Goal: Task Accomplishment & Management: Use online tool/utility

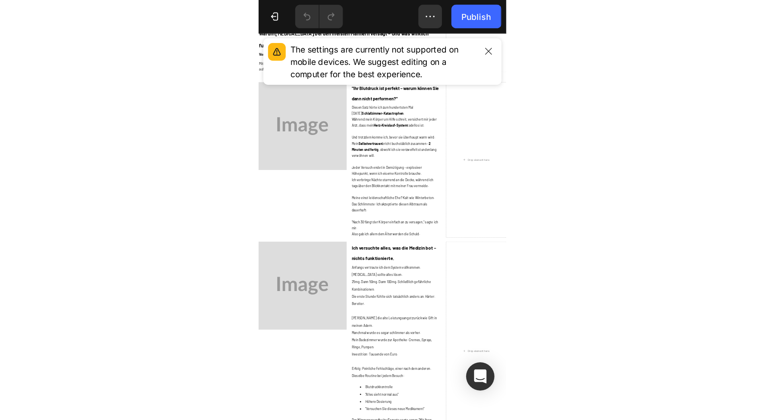
scroll to position [40, 0]
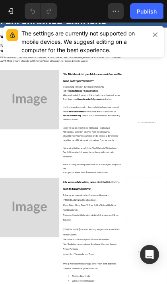
click at [157, 35] on icon "button" at bounding box center [155, 34] width 6 height 6
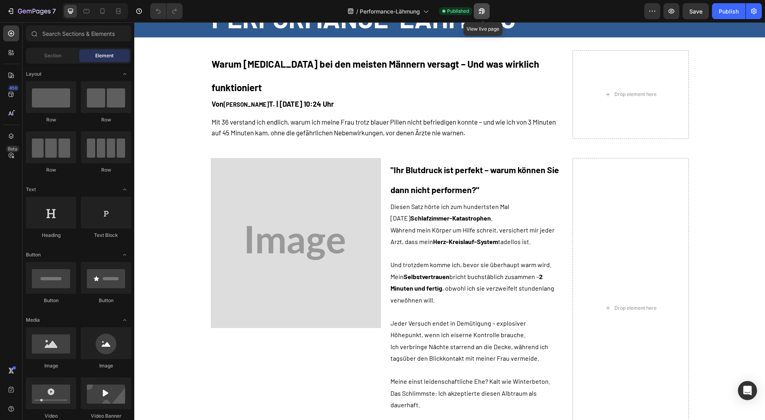
click at [481, 12] on icon "button" at bounding box center [480, 13] width 2 height 2
click at [288, 185] on img at bounding box center [296, 243] width 170 height 170
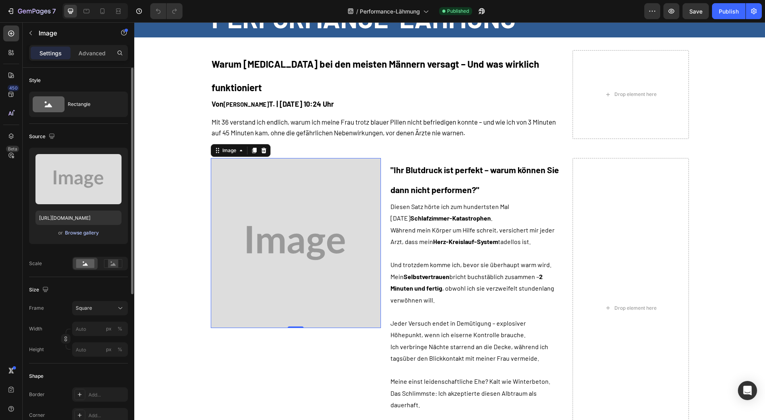
click at [86, 233] on div "Browse gallery" at bounding box center [82, 232] width 34 height 7
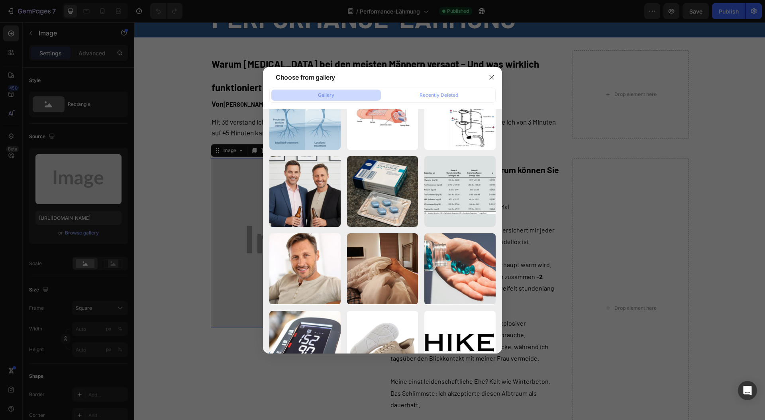
scroll to position [584, 0]
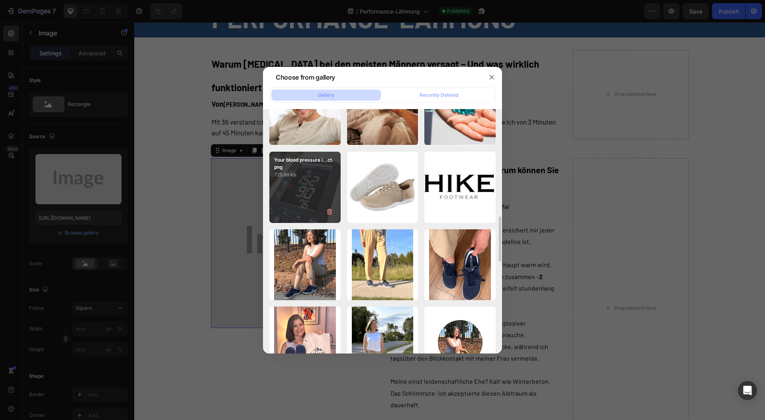
click at [302, 200] on div "Your blood pressure i...ct.png 725.88 kb" at bounding box center [304, 187] width 71 height 71
type input "[URL][DOMAIN_NAME]"
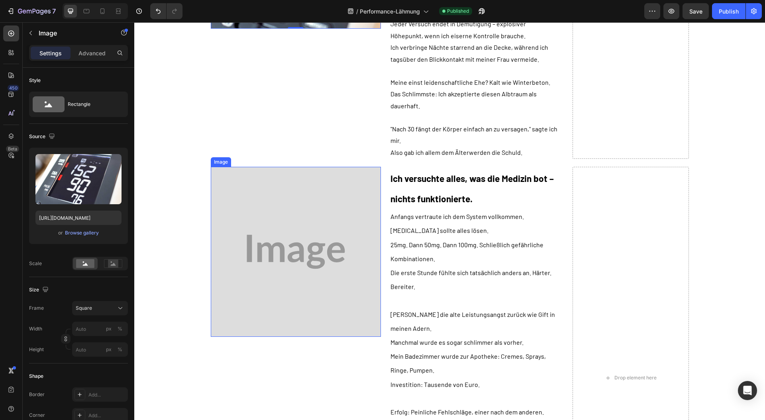
scroll to position [411, 0]
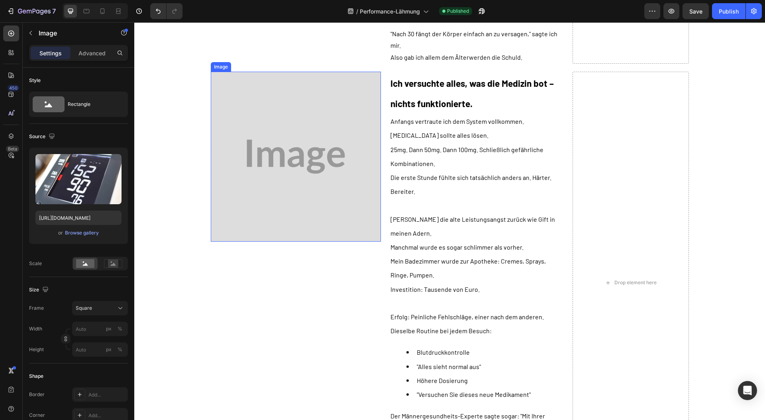
click at [264, 225] on img at bounding box center [296, 157] width 170 height 170
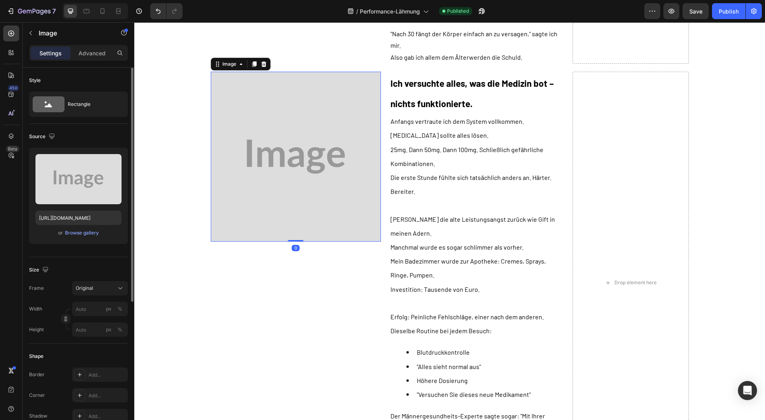
click at [80, 237] on div "Upload Image [URL][DOMAIN_NAME] or Browse gallery" at bounding box center [78, 196] width 99 height 96
click at [80, 231] on div "Browse gallery" at bounding box center [82, 232] width 34 height 7
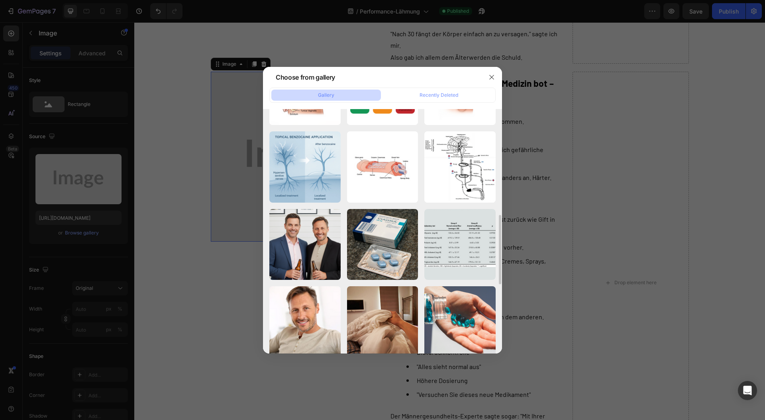
scroll to position [531, 0]
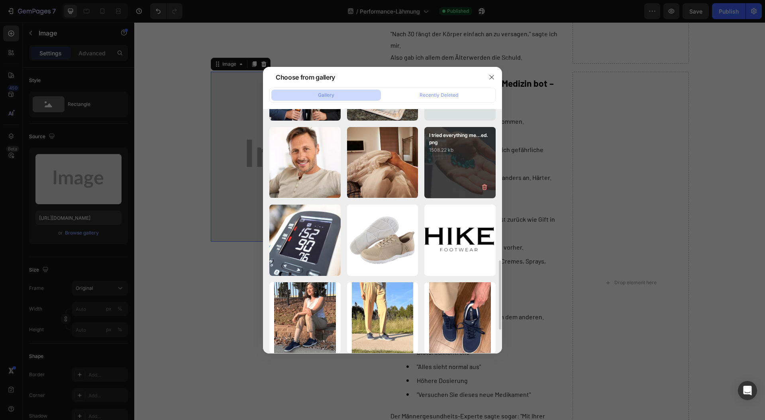
click at [440, 167] on div "I tried everything me...ed.png 1508.22 kb" at bounding box center [459, 162] width 71 height 71
type input "[URL][DOMAIN_NAME]"
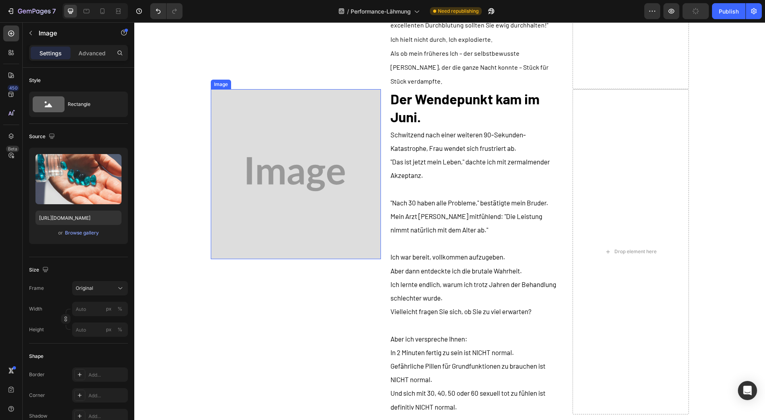
scroll to position [836, 0]
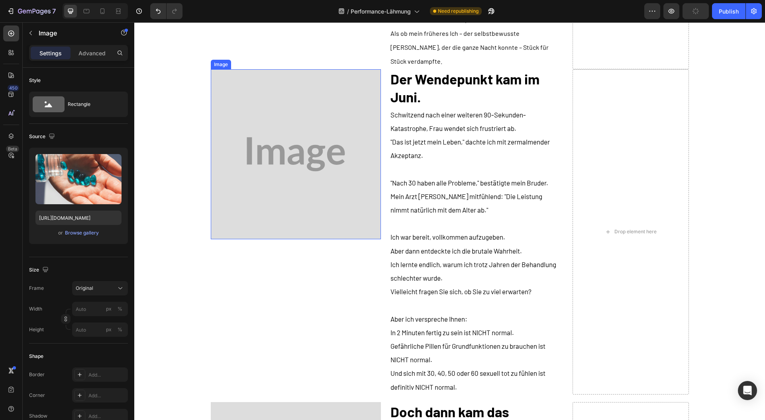
click at [283, 201] on img at bounding box center [296, 154] width 170 height 170
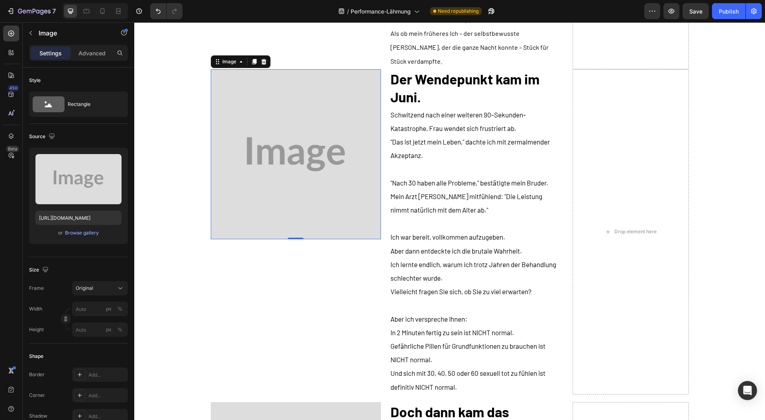
click at [228, 189] on img at bounding box center [296, 154] width 170 height 170
click at [84, 231] on div "Browse gallery" at bounding box center [82, 232] width 34 height 7
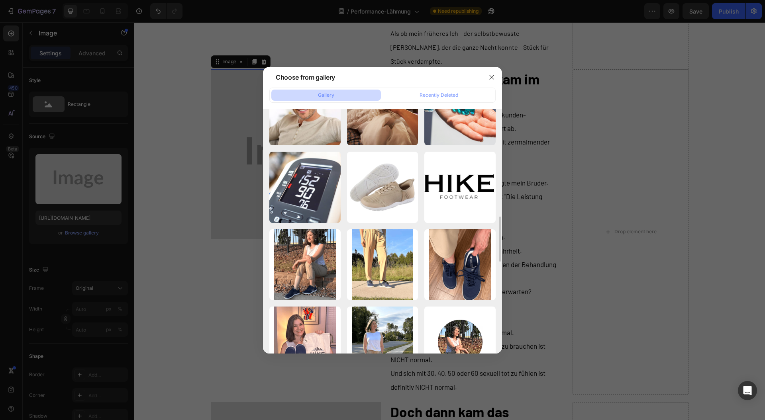
scroll to position [531, 0]
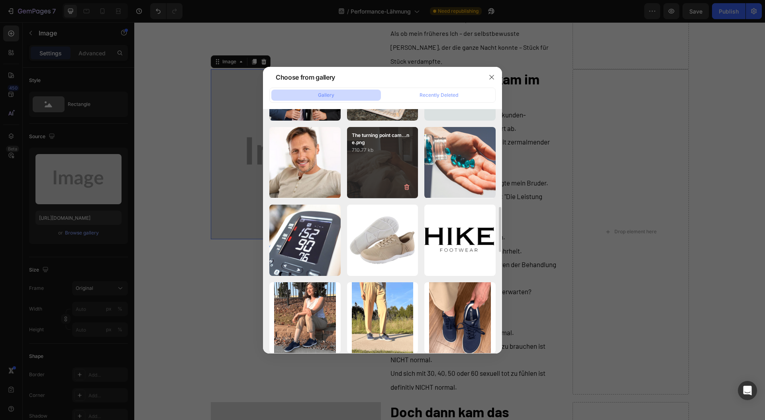
click at [370, 170] on div "The turning point cam...ne.png 710.77 kb" at bounding box center [382, 162] width 71 height 71
type input "[URL][DOMAIN_NAME]"
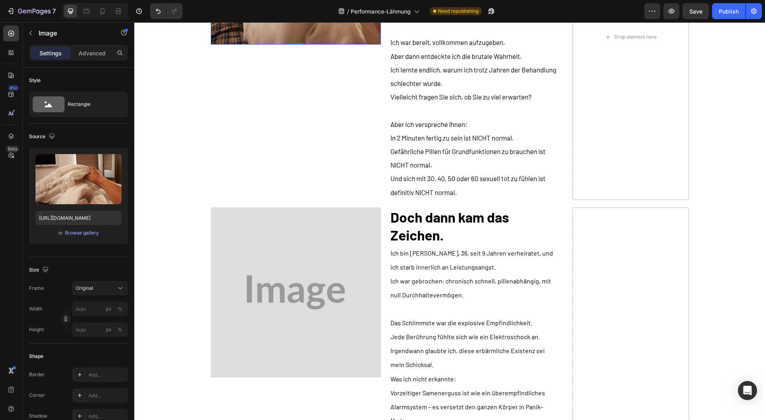
scroll to position [1102, 0]
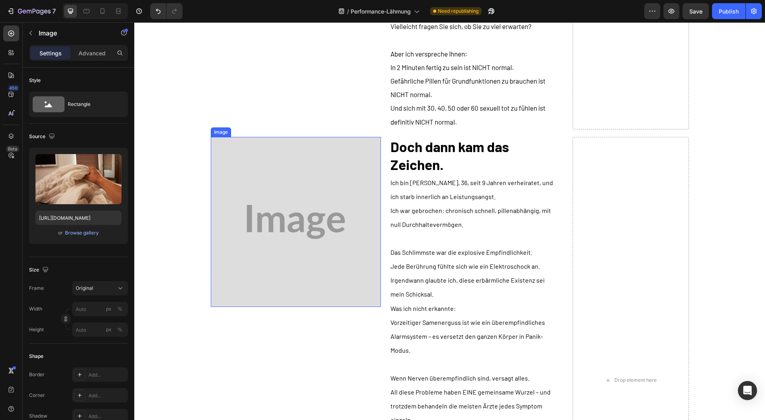
click at [265, 195] on img at bounding box center [296, 222] width 170 height 170
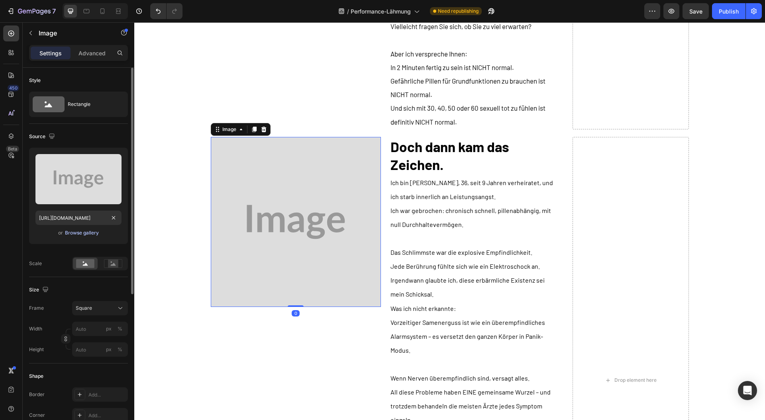
click at [72, 233] on div "Browse gallery" at bounding box center [82, 232] width 34 height 7
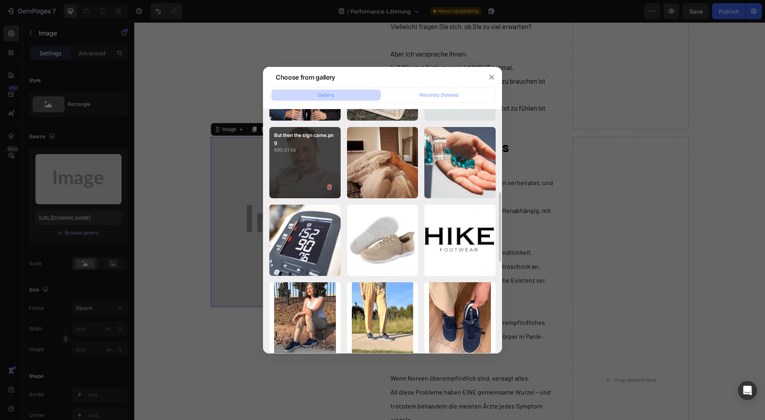
scroll to position [425, 0]
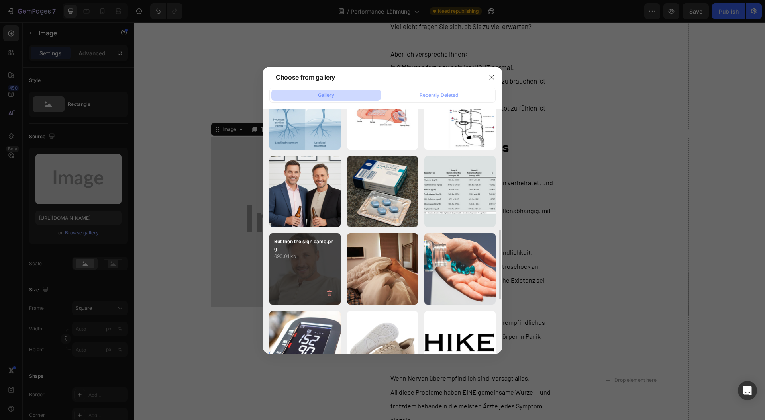
click at [294, 284] on div "But then the sign came.png 690.01 kb" at bounding box center [304, 268] width 71 height 71
type input "[URL][DOMAIN_NAME]"
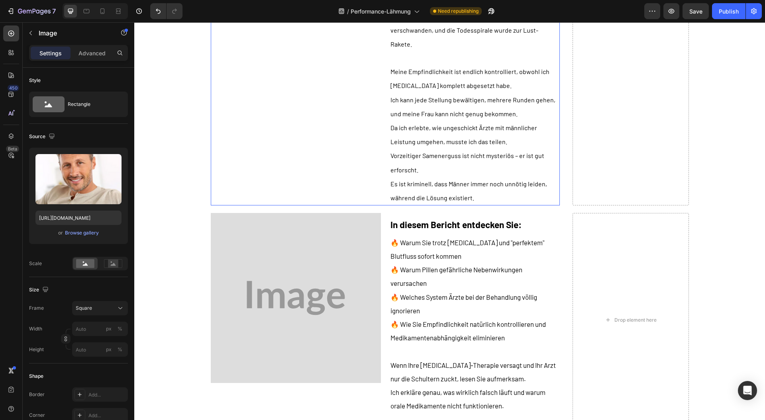
scroll to position [1526, 0]
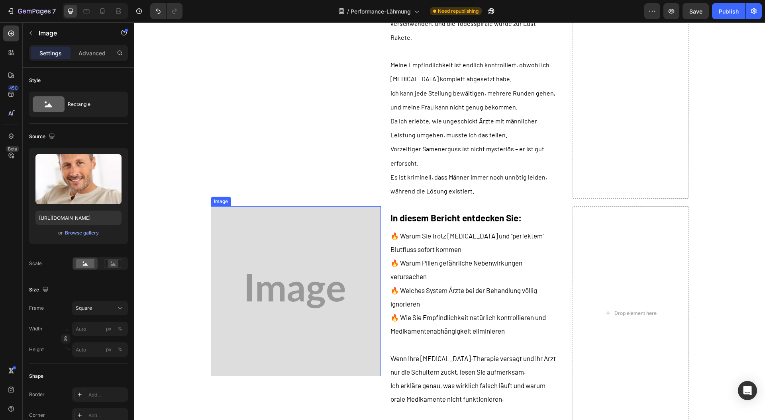
click at [240, 252] on img at bounding box center [296, 291] width 170 height 170
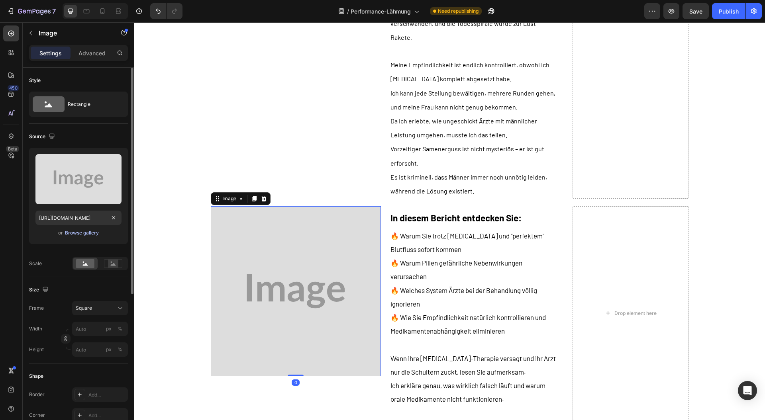
click at [76, 233] on div "Browse gallery" at bounding box center [82, 232] width 34 height 7
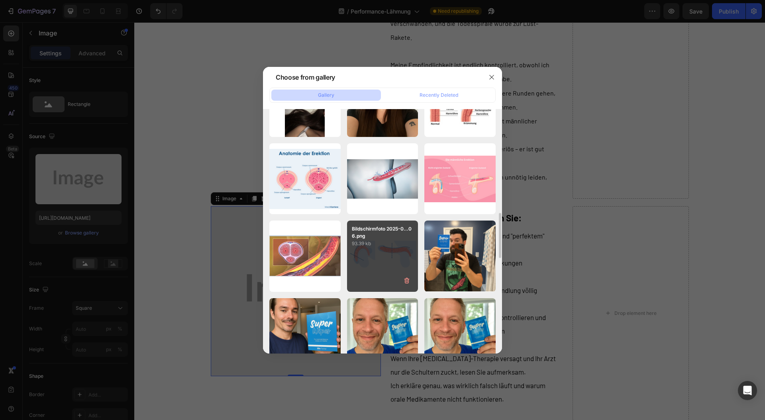
scroll to position [849, 0]
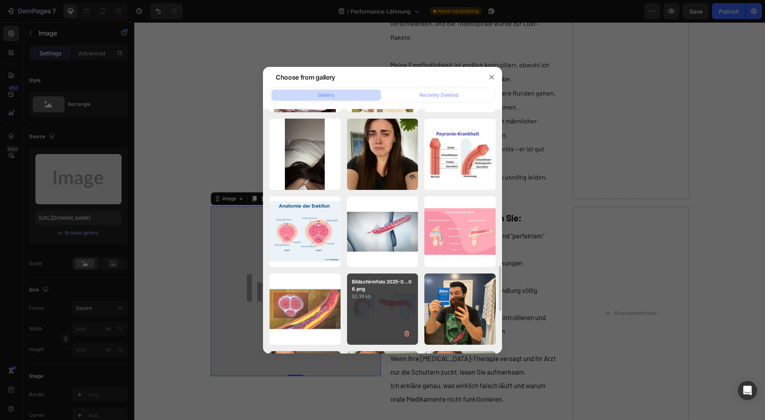
click at [357, 314] on div "Bildschirmfoto 2025-0...06.png 93.39 kb" at bounding box center [382, 309] width 71 height 71
type input "[URL][DOMAIN_NAME]"
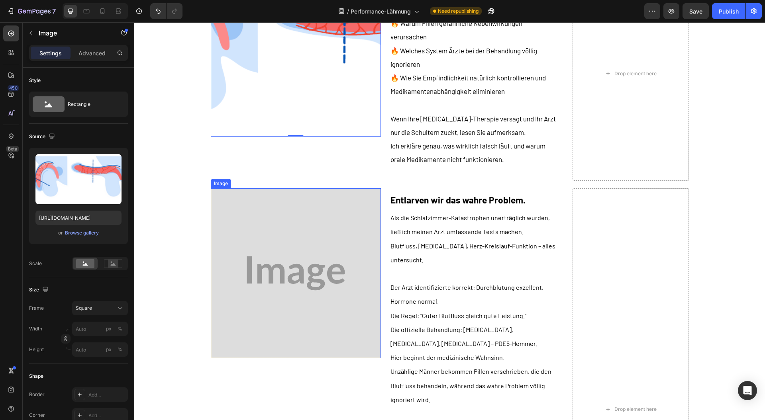
scroll to position [1739, 0]
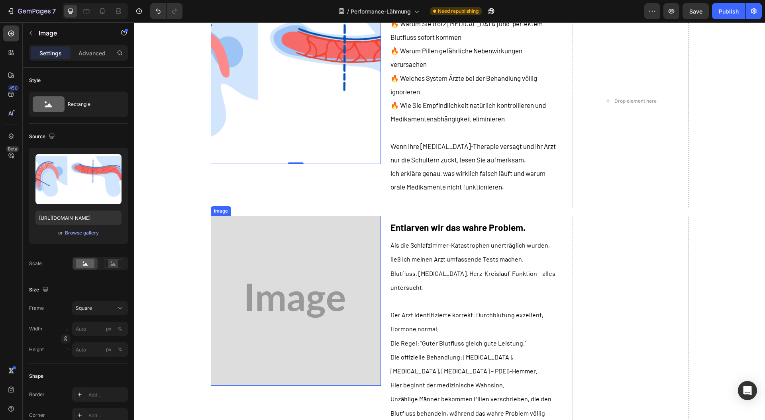
click at [295, 284] on img at bounding box center [296, 301] width 170 height 170
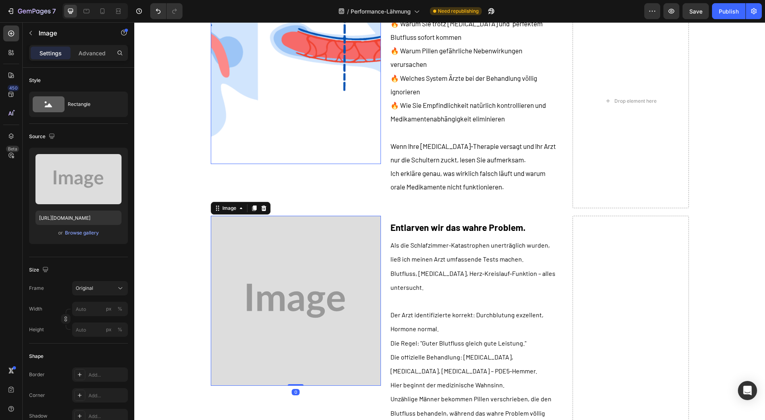
click at [285, 80] on img at bounding box center [296, 79] width 170 height 170
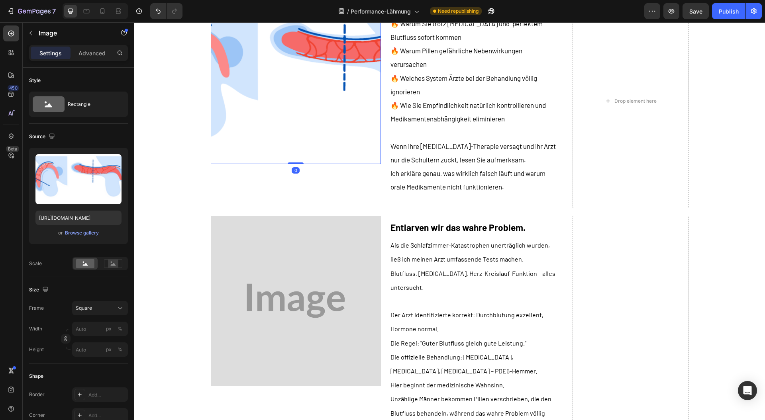
click at [258, 280] on img at bounding box center [296, 301] width 170 height 170
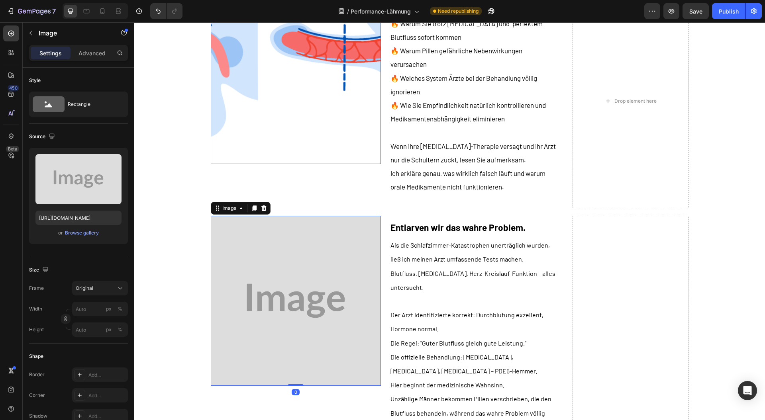
click at [284, 47] on img at bounding box center [296, 79] width 170 height 170
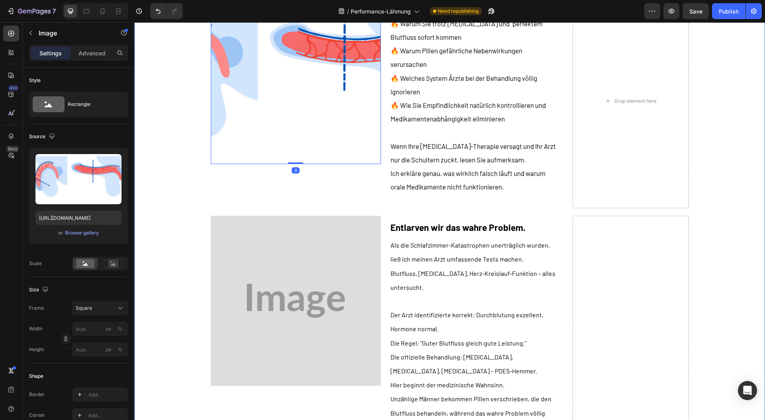
click at [274, 266] on img at bounding box center [296, 301] width 170 height 170
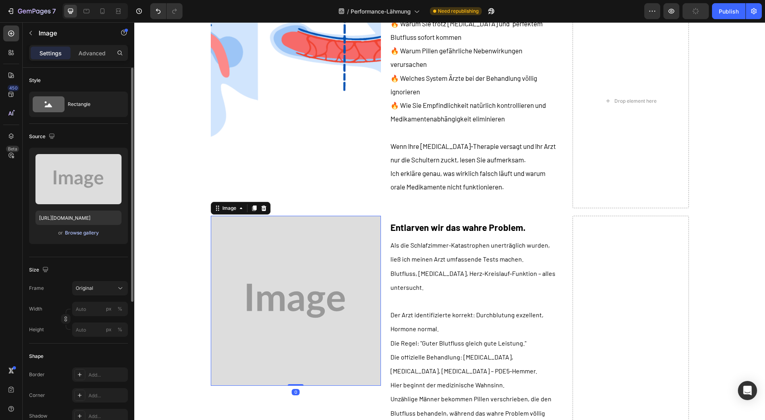
click at [82, 231] on div "Browse gallery" at bounding box center [82, 232] width 34 height 7
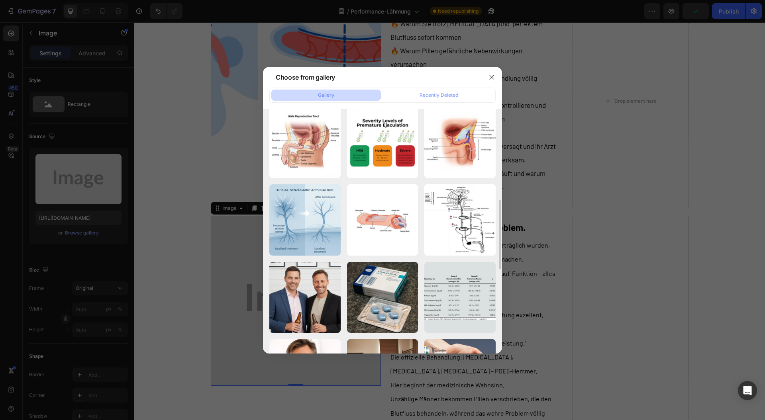
scroll to position [425, 0]
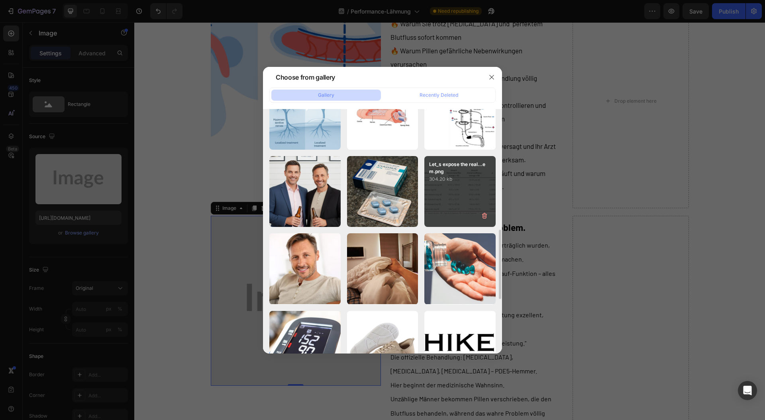
click at [443, 187] on div "Let_s expose the real...em.png 304.20 kb" at bounding box center [459, 191] width 71 height 71
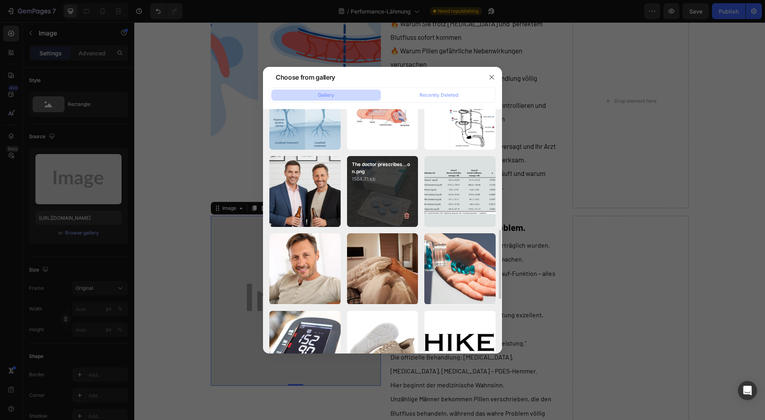
type input "[URL][DOMAIN_NAME]"
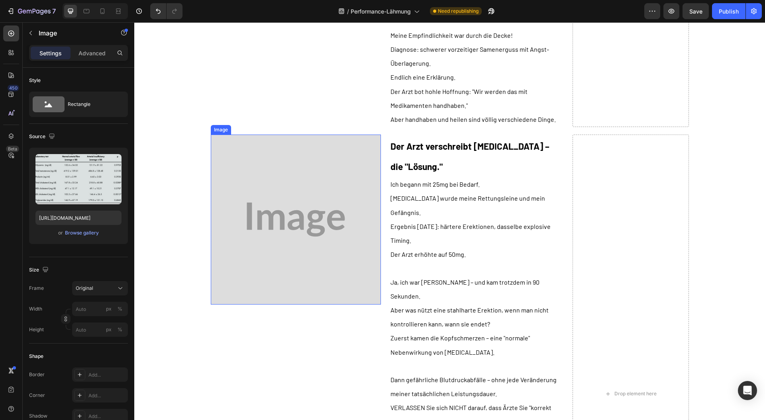
scroll to position [2376, 0]
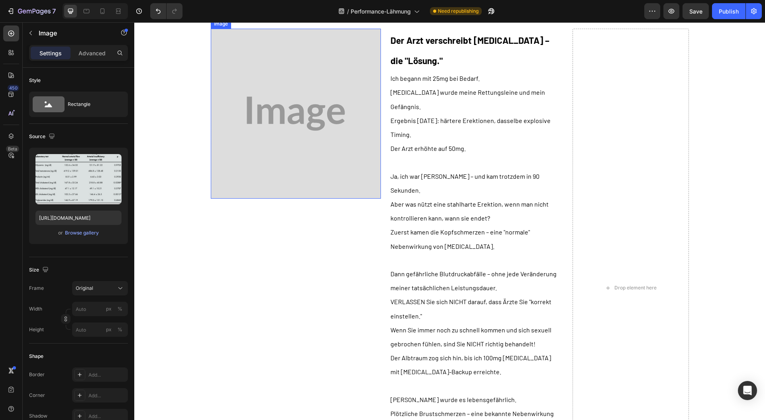
click at [254, 131] on img at bounding box center [296, 114] width 170 height 170
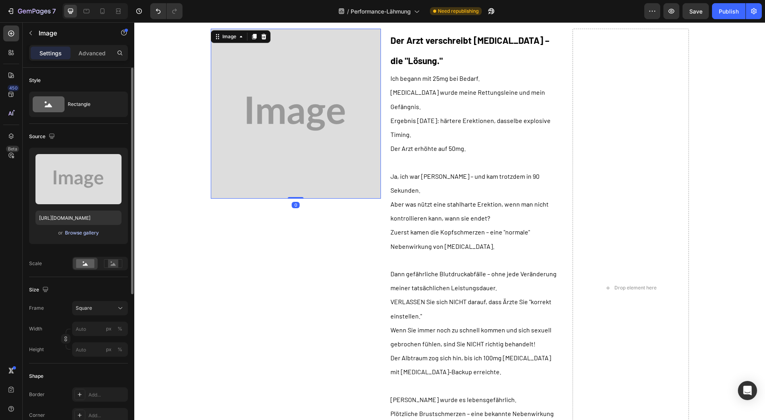
click at [70, 234] on div "Browse gallery" at bounding box center [82, 232] width 34 height 7
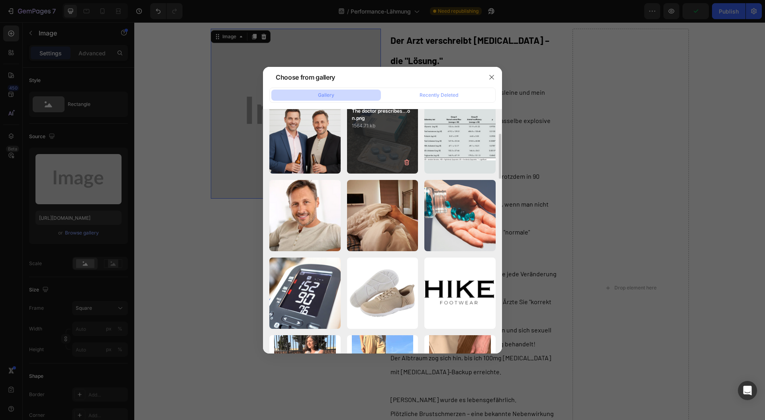
scroll to position [425, 0]
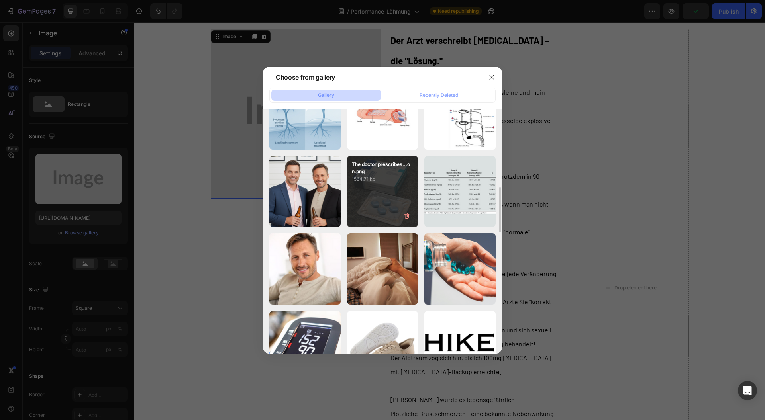
click at [359, 212] on div "The doctor prescribes...on.png 1564.71 kb" at bounding box center [382, 191] width 71 height 71
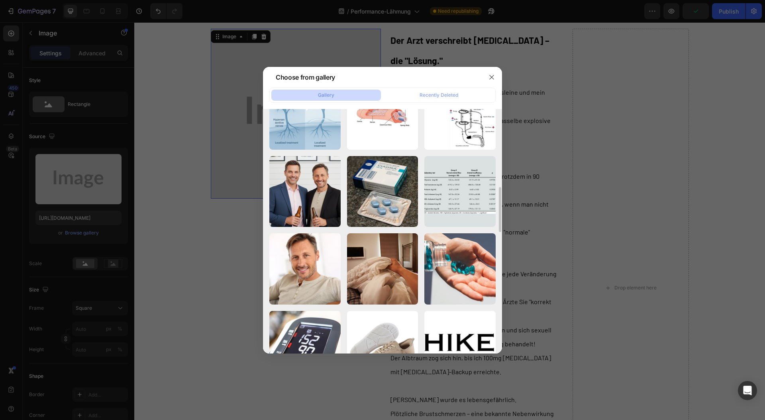
type input "[URL][DOMAIN_NAME]"
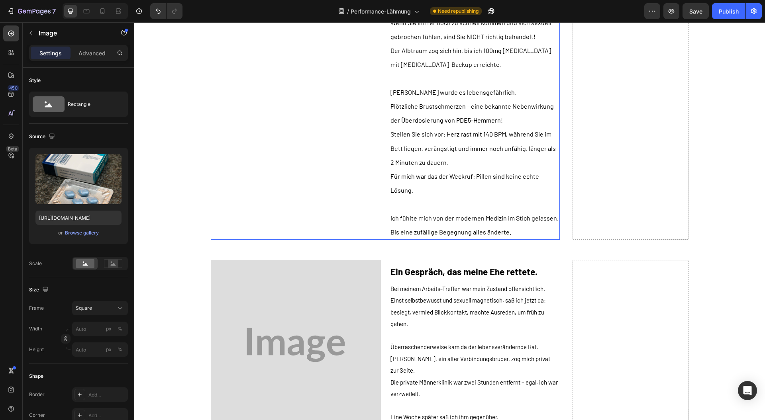
scroll to position [2748, 0]
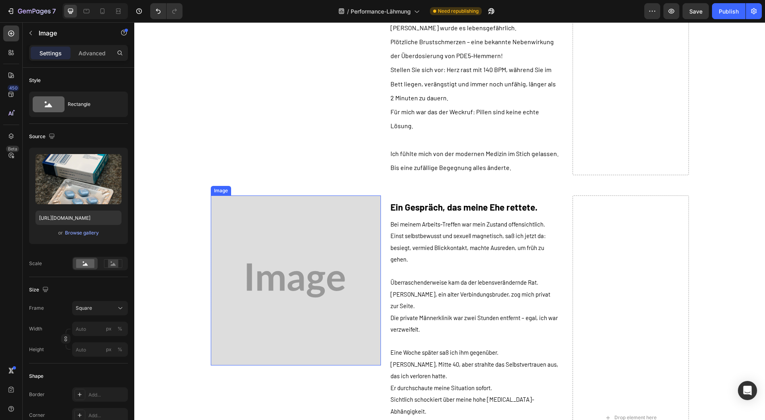
click at [271, 220] on img at bounding box center [296, 281] width 170 height 170
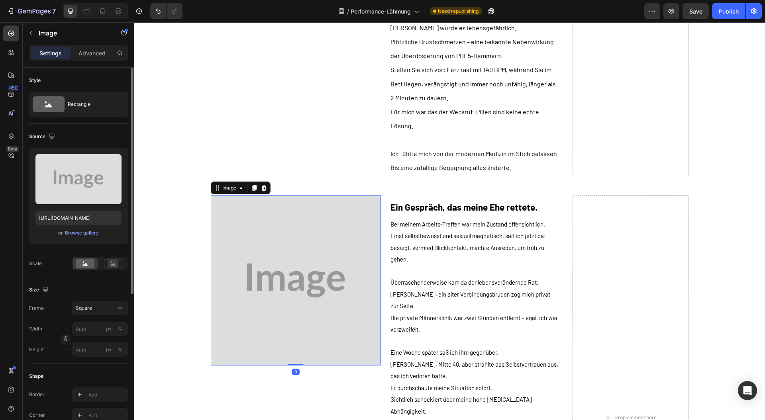
click at [73, 238] on div "Upload Image [URL][DOMAIN_NAME] or Browse gallery" at bounding box center [78, 196] width 99 height 96
click at [76, 232] on div "Browse gallery" at bounding box center [82, 232] width 34 height 7
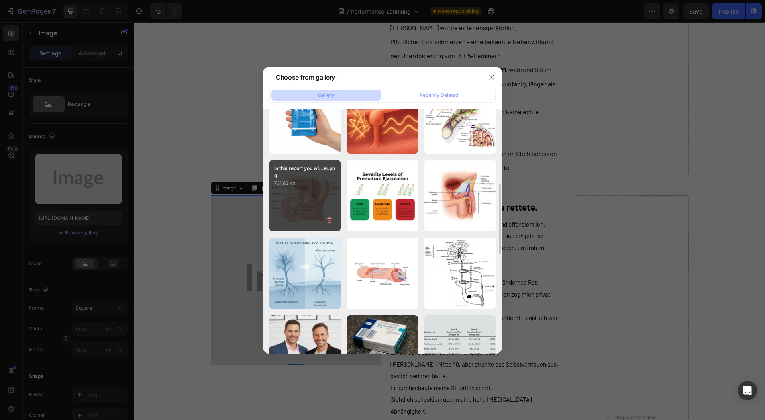
scroll to position [425, 0]
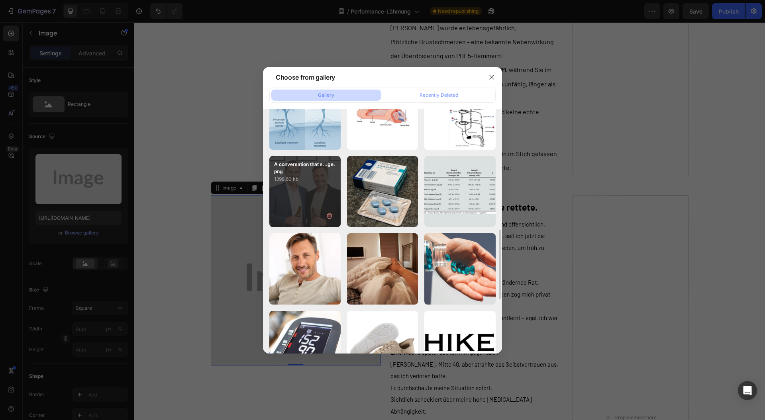
click at [280, 196] on div "A conversation that s...ge.png 1398.60 kb" at bounding box center [304, 191] width 71 height 71
type input "[URL][DOMAIN_NAME]"
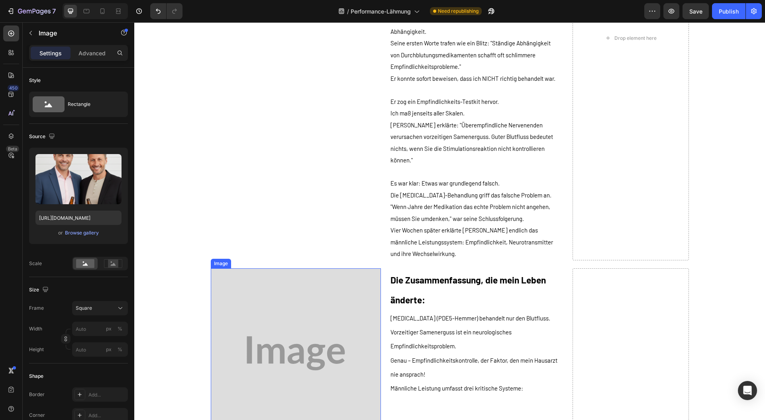
scroll to position [3226, 0]
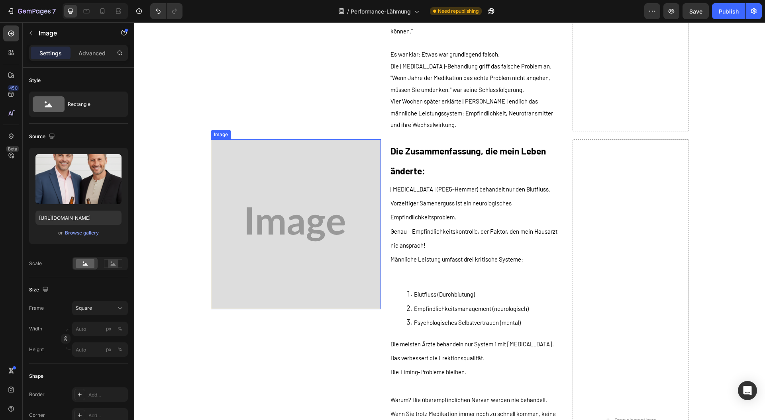
click at [287, 230] on img at bounding box center [296, 224] width 170 height 170
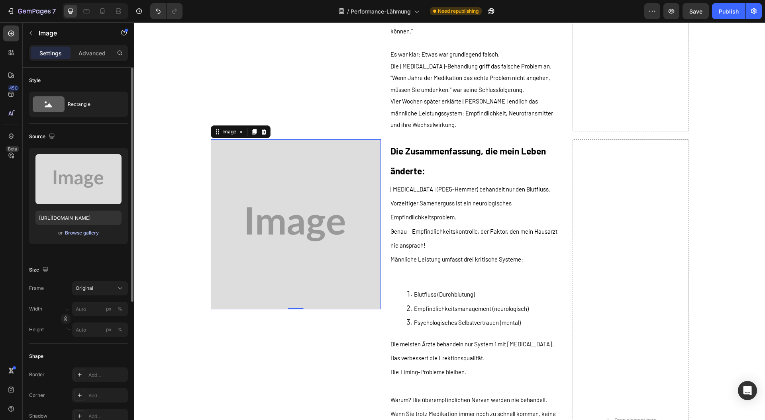
click at [80, 235] on div "Browse gallery" at bounding box center [82, 232] width 34 height 7
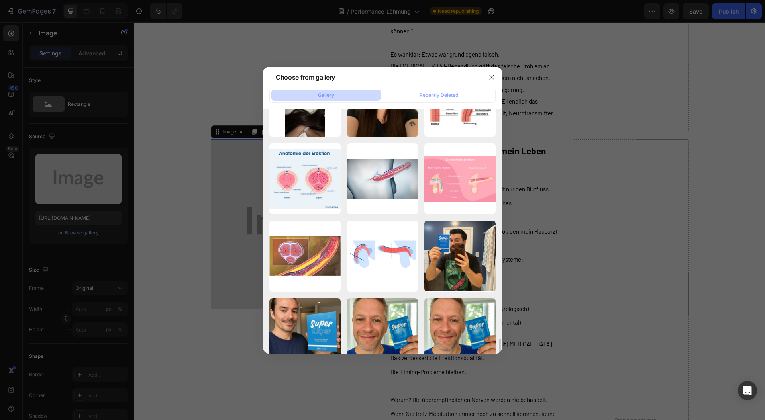
scroll to position [1009, 0]
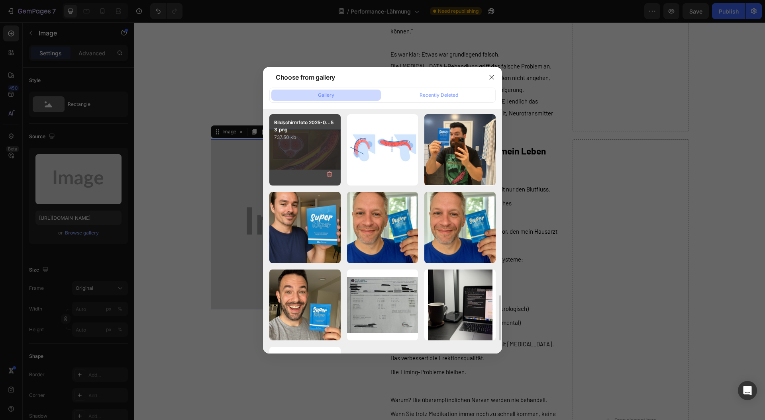
click at [305, 164] on div "Bildschirmfoto 2025-0...53.png 737.50 kb" at bounding box center [304, 149] width 71 height 71
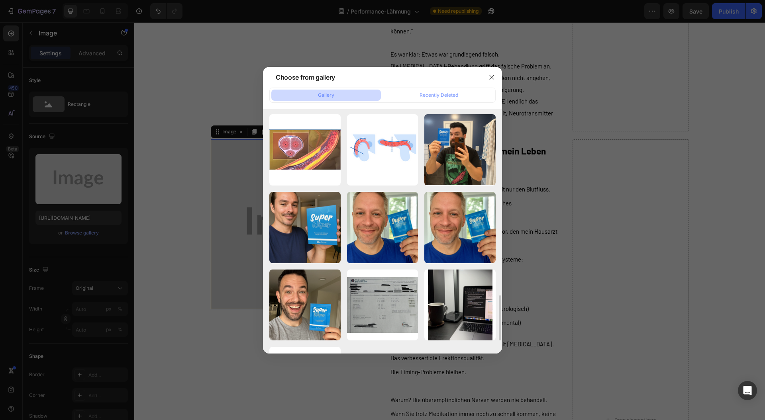
type input "[URL][DOMAIN_NAME]"
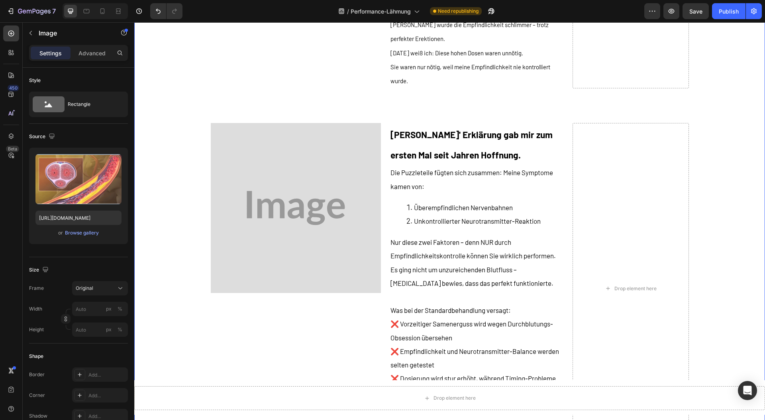
scroll to position [3863, 0]
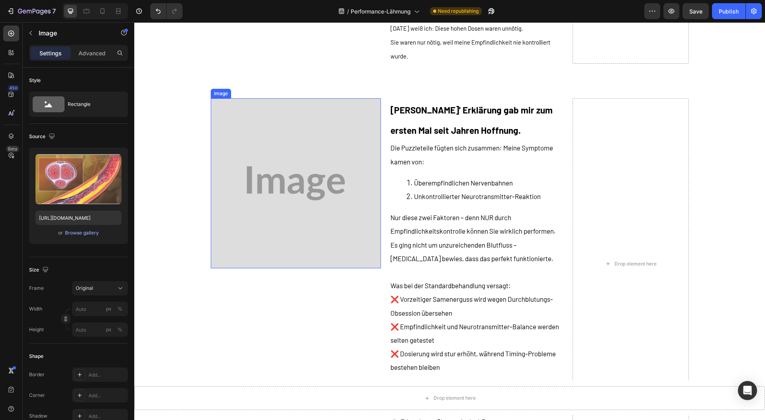
click at [270, 198] on img at bounding box center [296, 183] width 170 height 170
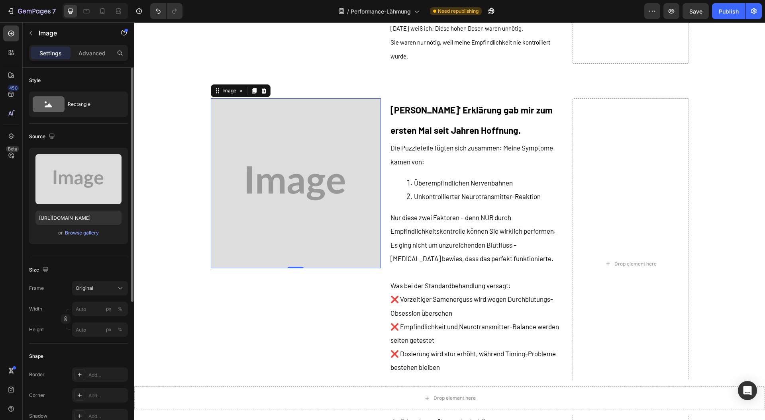
click at [83, 205] on div "Upload Image [URL][DOMAIN_NAME] or Browse gallery" at bounding box center [78, 196] width 99 height 96
click at [73, 232] on div "Browse gallery" at bounding box center [82, 232] width 34 height 7
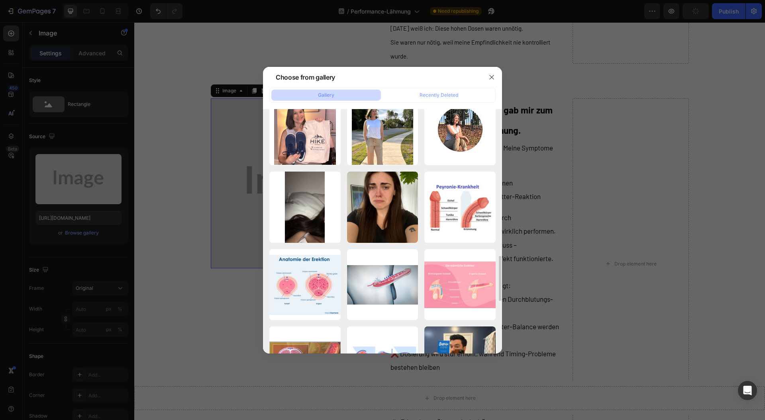
scroll to position [849, 0]
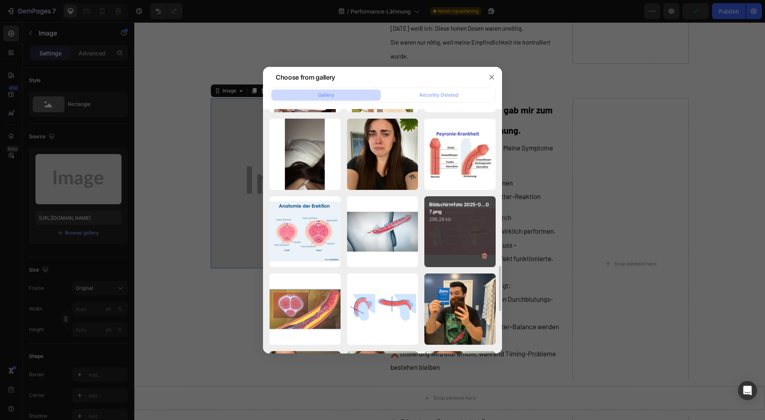
click at [433, 244] on div "Bildschirmfoto 2025-0...07.png 296.28 kb" at bounding box center [459, 231] width 71 height 71
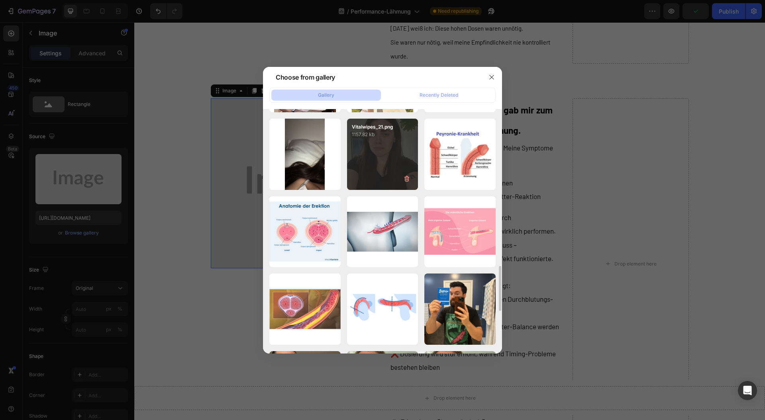
type input "[URL][DOMAIN_NAME]"
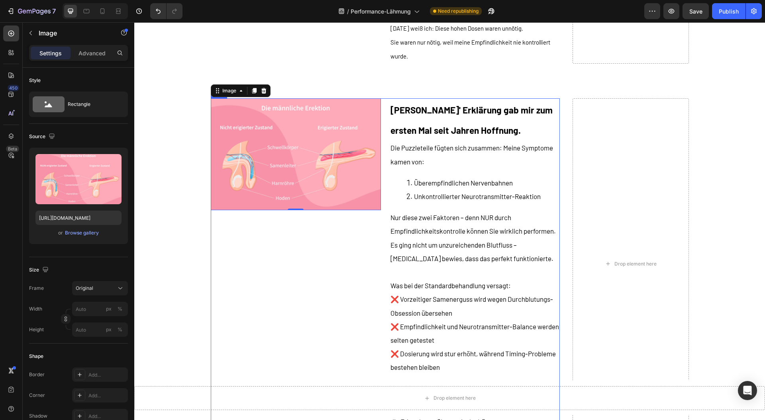
scroll to position [4128, 0]
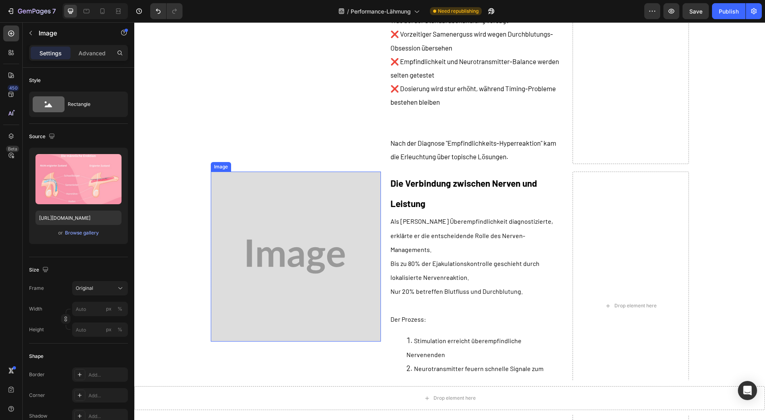
click at [282, 204] on img at bounding box center [296, 257] width 170 height 170
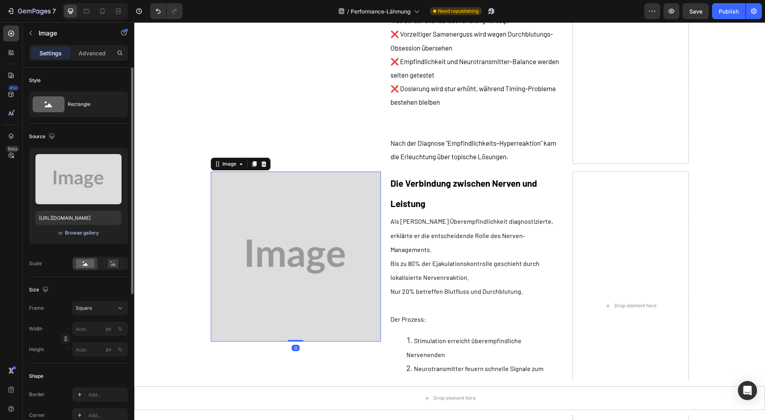
click at [81, 236] on div "Browse gallery" at bounding box center [82, 232] width 34 height 7
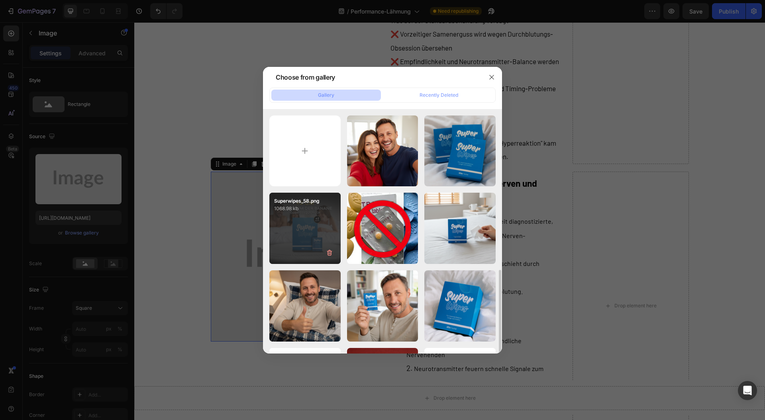
scroll to position [212, 0]
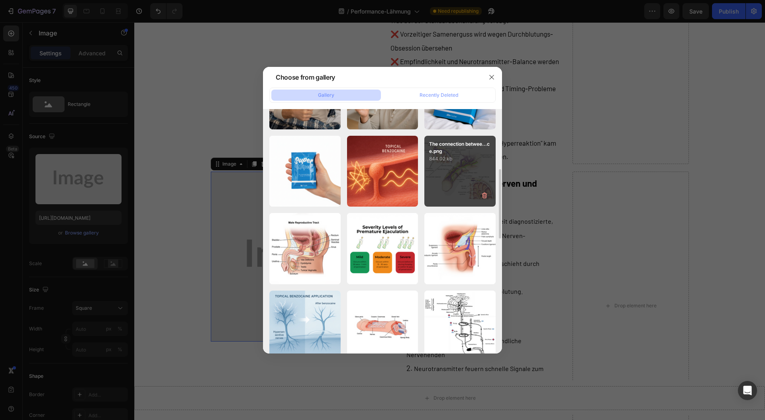
click at [436, 166] on div "The connection betwee...ce.png 844.02 kb" at bounding box center [459, 171] width 71 height 71
type input "[URL][DOMAIN_NAME]"
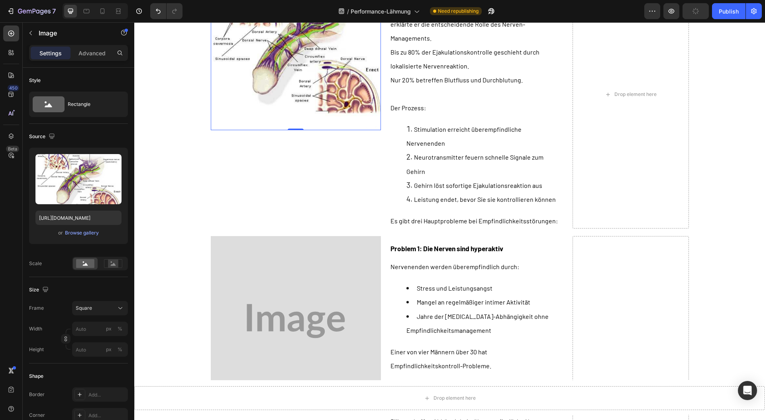
scroll to position [4341, 0]
click at [294, 269] on img at bounding box center [296, 320] width 170 height 170
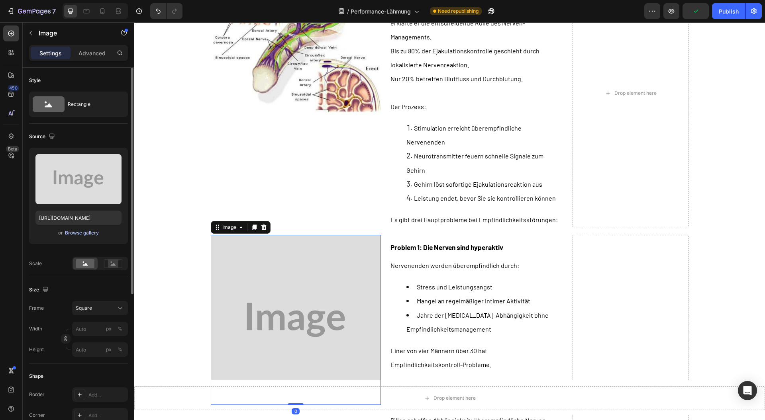
click at [79, 230] on div "Browse gallery" at bounding box center [82, 232] width 34 height 7
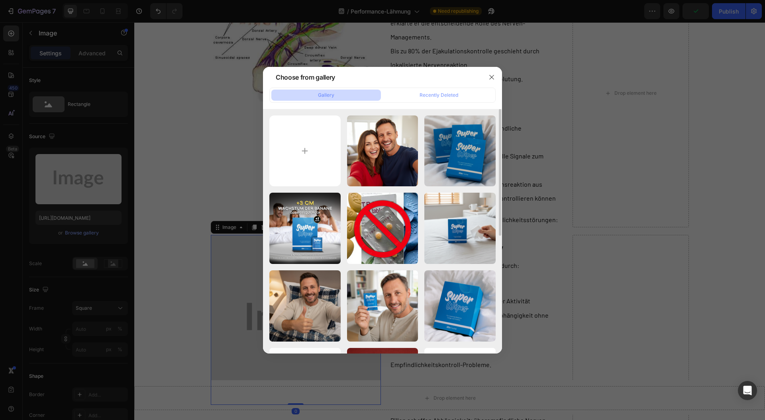
scroll to position [212, 0]
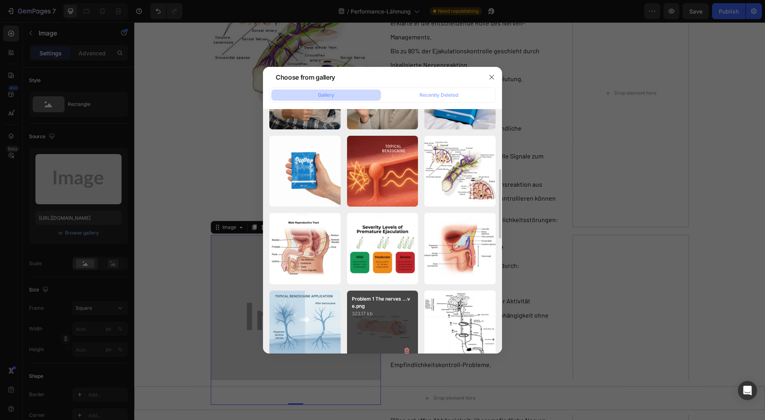
click at [372, 323] on div "Problem 1 The nerves ...ve.png 323.17 kb" at bounding box center [382, 326] width 71 height 71
type input "[URL][DOMAIN_NAME]"
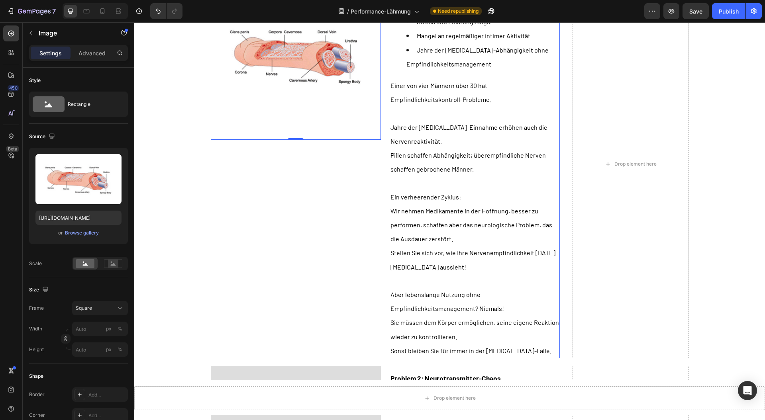
scroll to position [4712, 0]
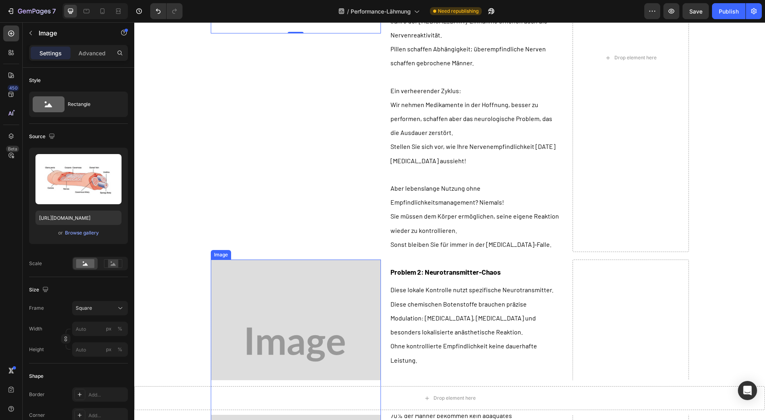
click at [288, 282] on img at bounding box center [296, 345] width 170 height 170
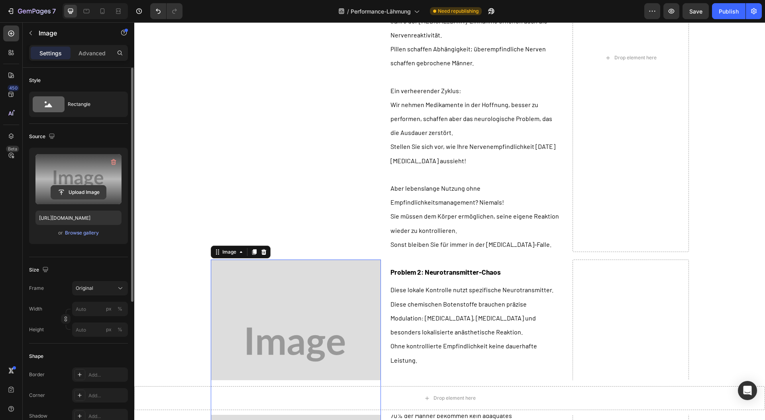
click at [78, 187] on input "file" at bounding box center [78, 193] width 55 height 14
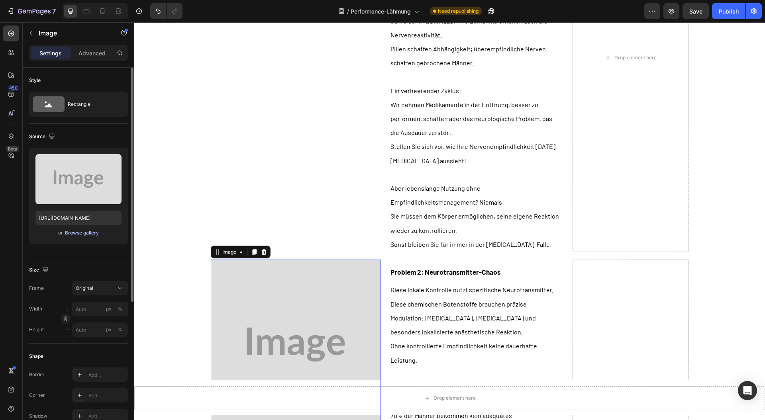
click at [94, 235] on div "Browse gallery" at bounding box center [82, 232] width 34 height 7
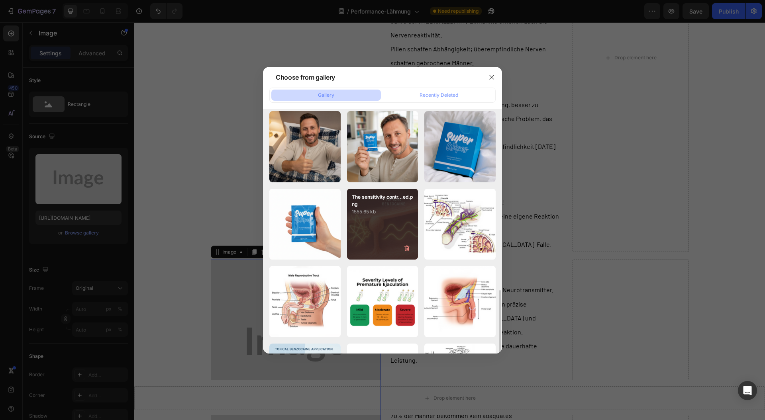
scroll to position [265, 0]
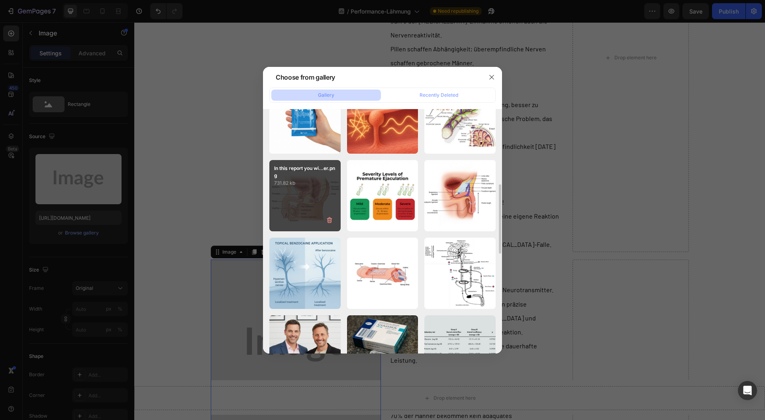
click at [303, 226] on div "In this report you wi...er.png 731.82 kb" at bounding box center [304, 195] width 71 height 71
type input "[URL][DOMAIN_NAME]"
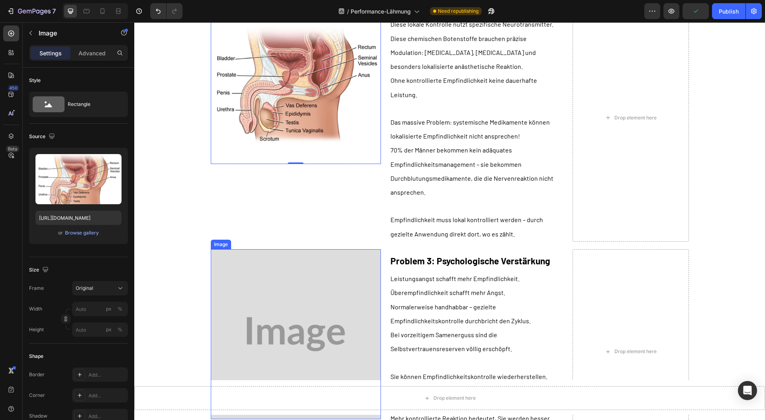
scroll to position [5137, 0]
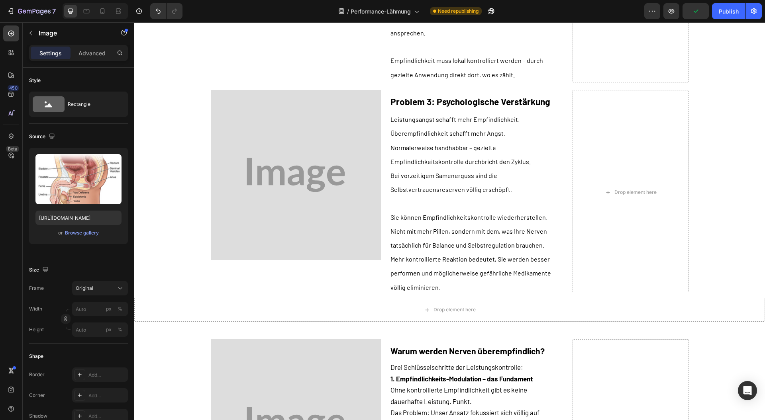
click at [268, 134] on img at bounding box center [296, 175] width 170 height 170
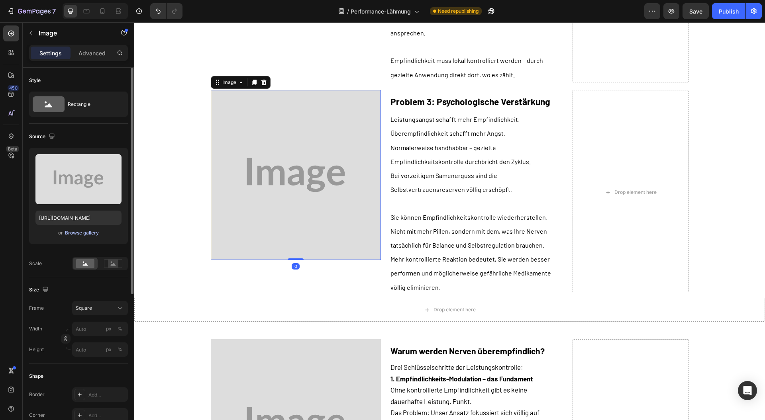
click at [82, 234] on div "Browse gallery" at bounding box center [82, 232] width 34 height 7
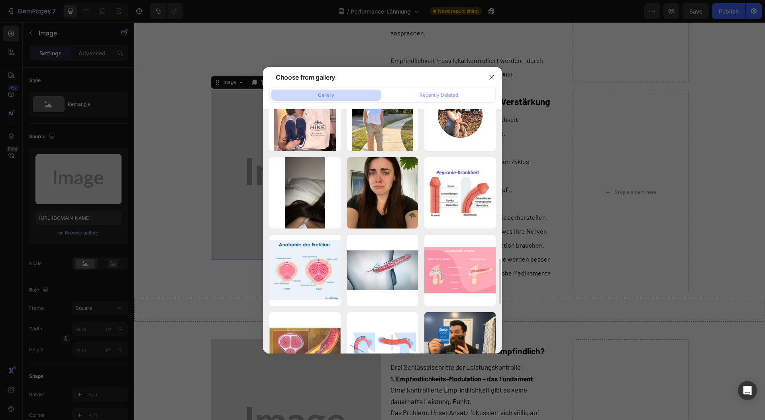
scroll to position [917, 0]
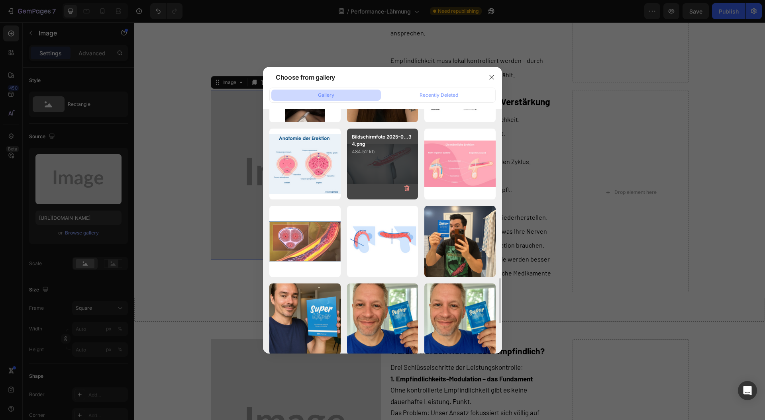
click at [374, 164] on div "Bildschirmfoto 2025-0...34.png 484.52 kb" at bounding box center [382, 164] width 71 height 71
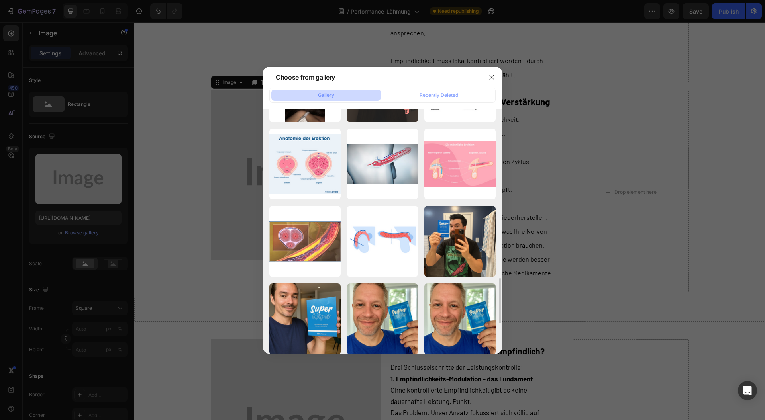
type input "[URL][DOMAIN_NAME]"
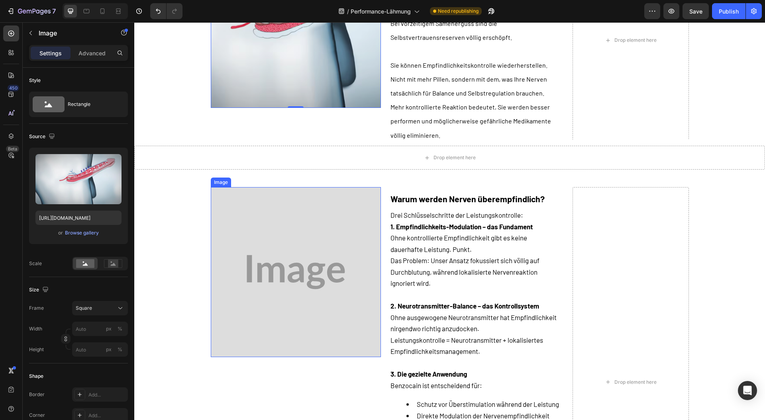
scroll to position [5350, 0]
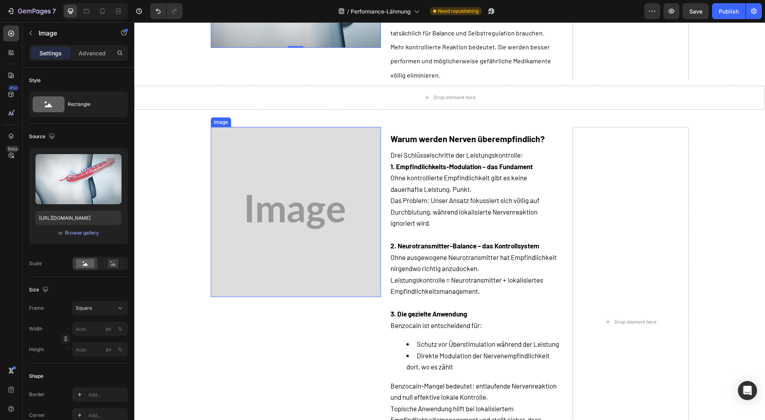
click at [300, 270] on div "Image Row" at bounding box center [296, 322] width 170 height 390
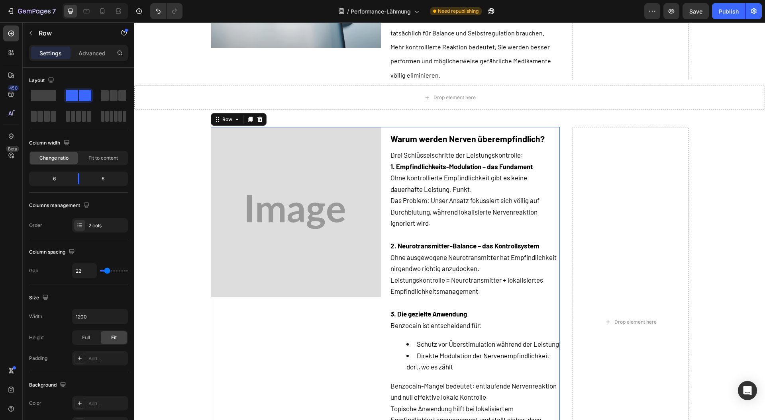
click at [295, 178] on img at bounding box center [296, 212] width 170 height 170
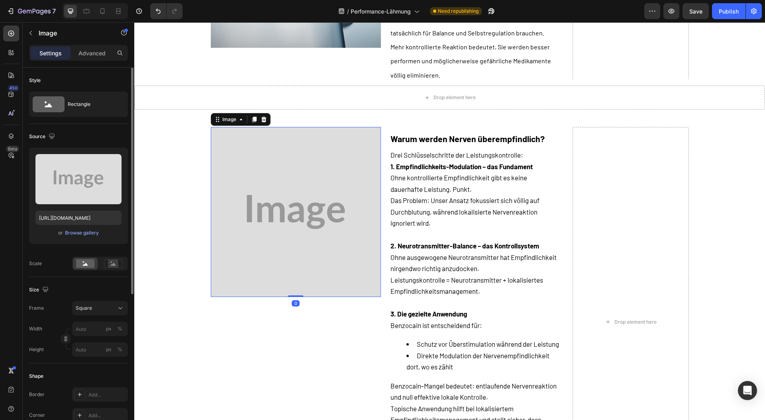
click at [82, 237] on div "or Browse gallery" at bounding box center [78, 233] width 86 height 10
click at [83, 233] on div "Browse gallery" at bounding box center [82, 232] width 34 height 7
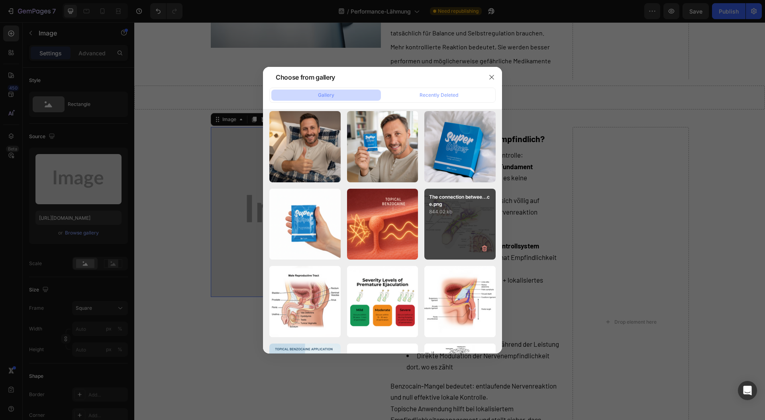
scroll to position [319, 0]
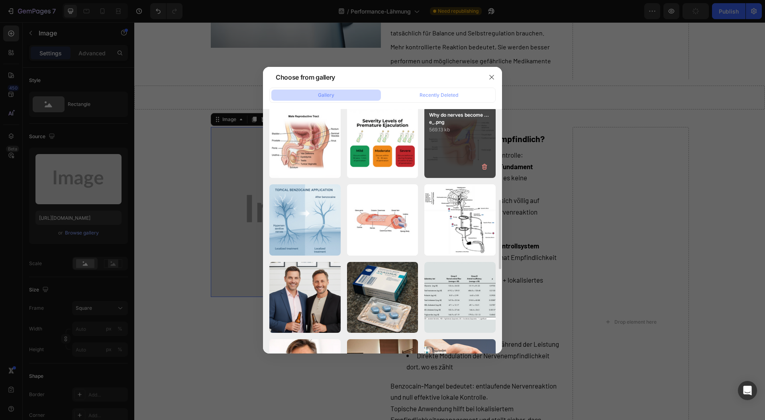
click at [454, 159] on div "Why do nerves become ...e_.png 569.13 kb" at bounding box center [459, 142] width 71 height 71
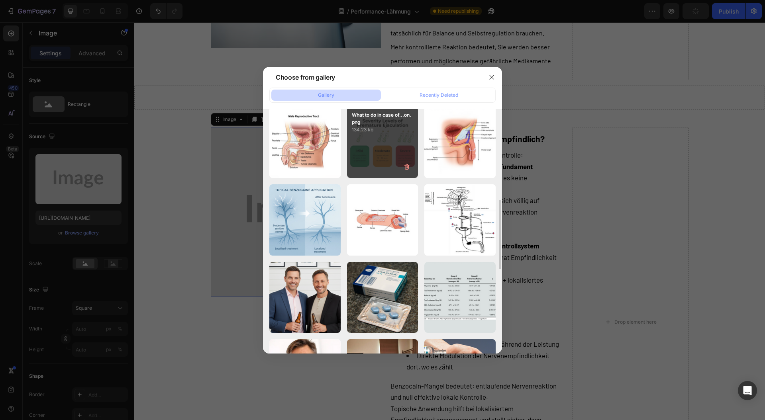
type input "[URL][DOMAIN_NAME]"
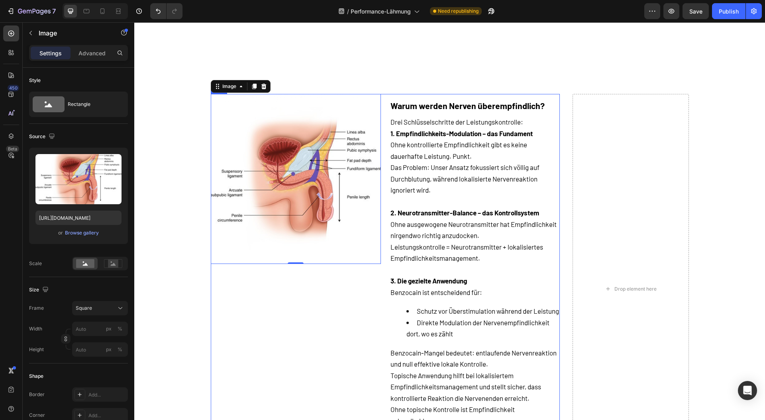
scroll to position [5562, 0]
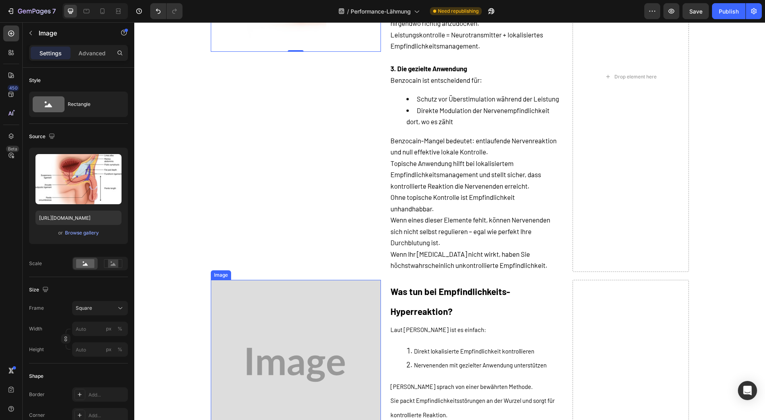
drag, startPoint x: 269, startPoint y: 363, endPoint x: 256, endPoint y: 351, distance: 17.5
click at [268, 363] on img at bounding box center [296, 365] width 170 height 170
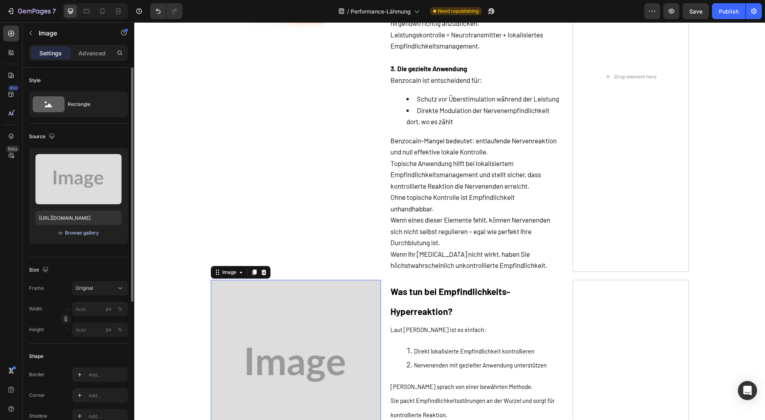
click at [83, 232] on div "Browse gallery" at bounding box center [82, 232] width 34 height 7
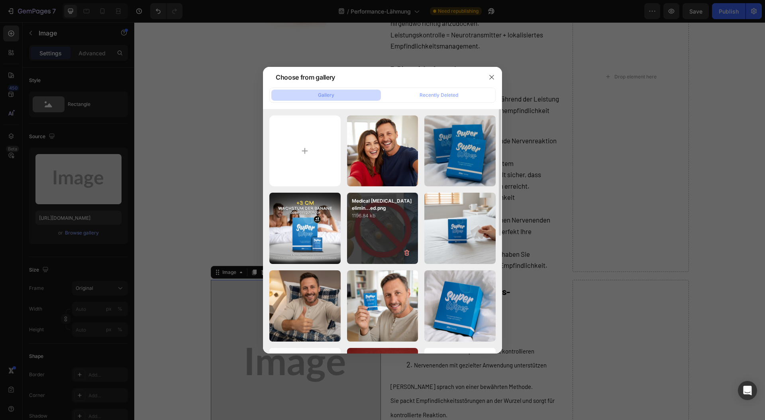
scroll to position [212, 0]
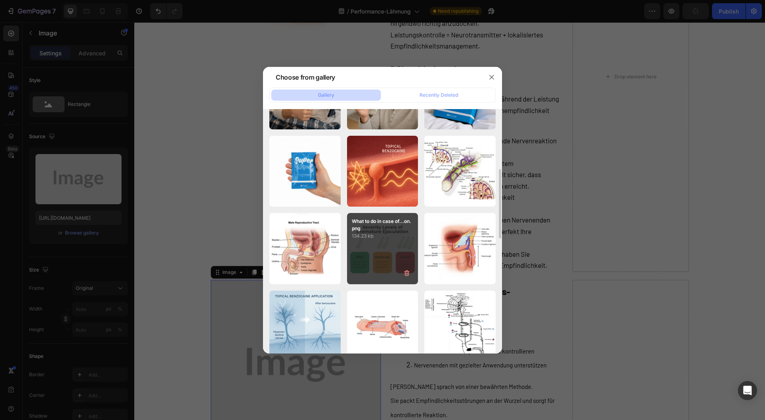
click at [364, 263] on div "What to do in case of...on.png 134.23 kb" at bounding box center [382, 248] width 71 height 71
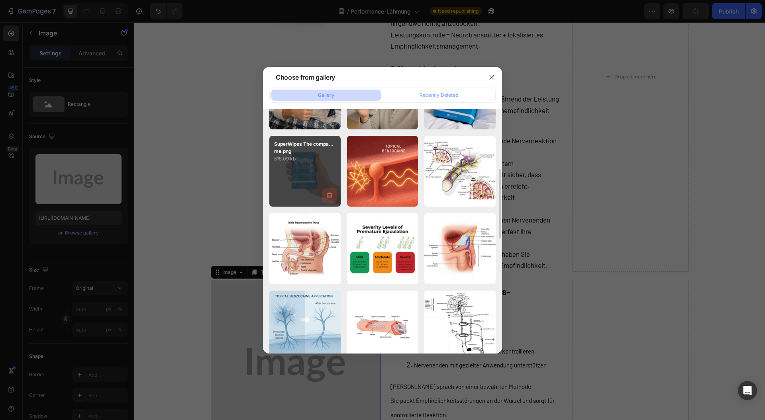
type input "[URL][DOMAIN_NAME]"
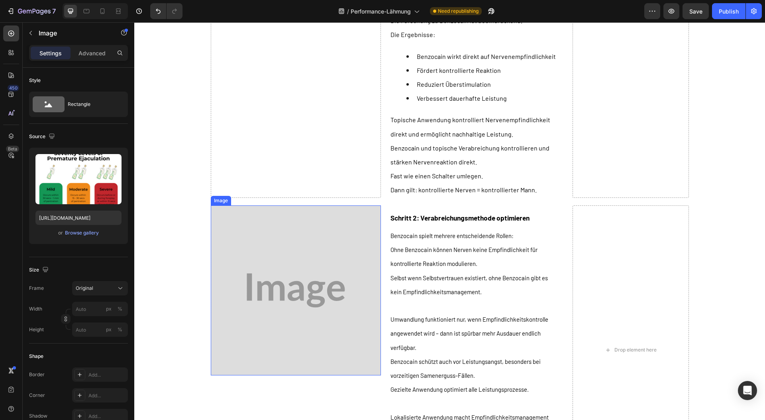
scroll to position [6730, 0]
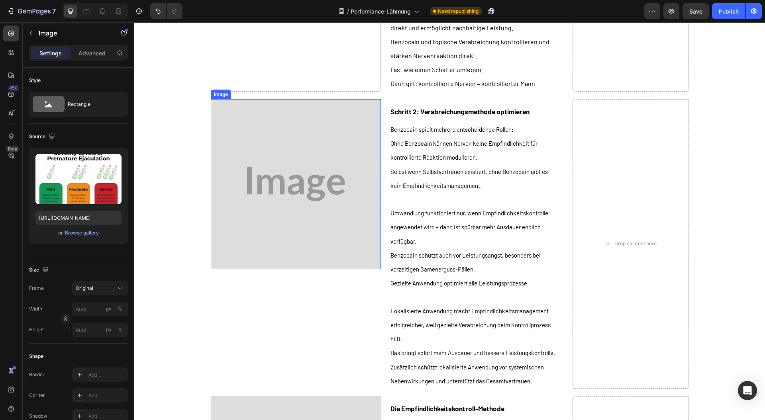
click at [294, 255] on img at bounding box center [296, 184] width 170 height 170
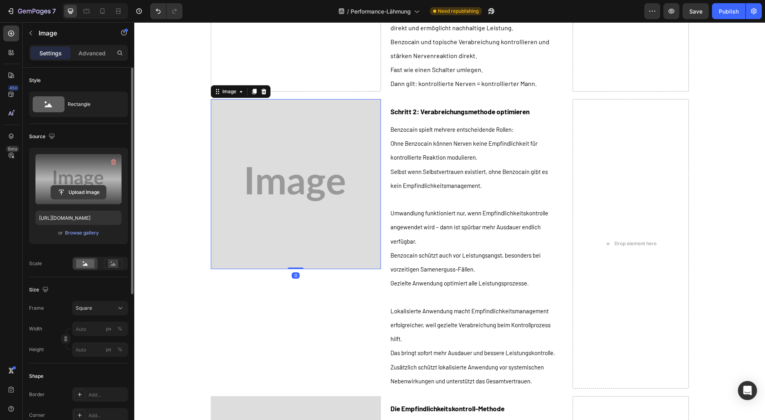
click at [79, 196] on input "file" at bounding box center [78, 193] width 55 height 14
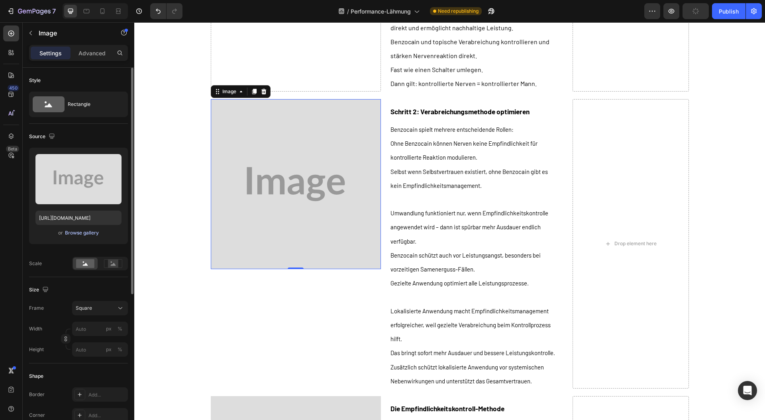
click at [96, 235] on div "Browse gallery" at bounding box center [82, 232] width 34 height 7
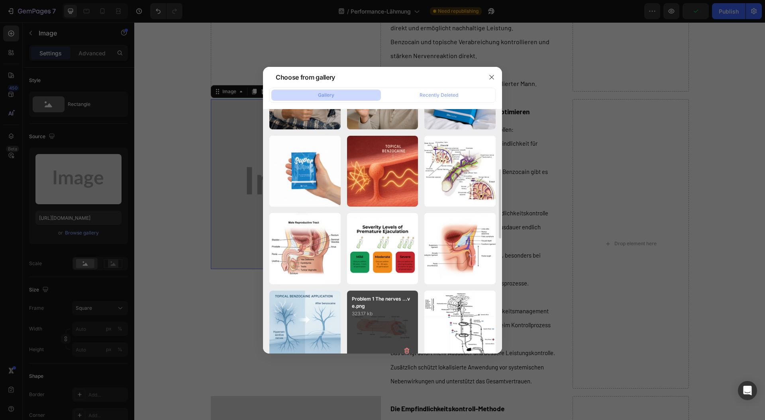
scroll to position [319, 0]
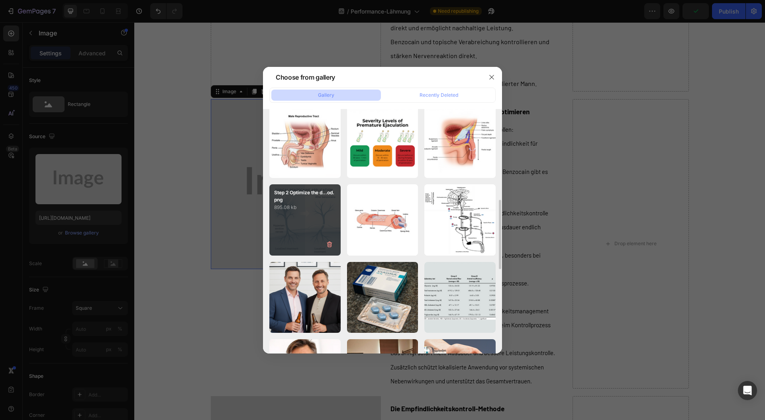
click at [296, 237] on div "Step 2 Optimize the d...od.png 895.08 kb" at bounding box center [304, 219] width 71 height 71
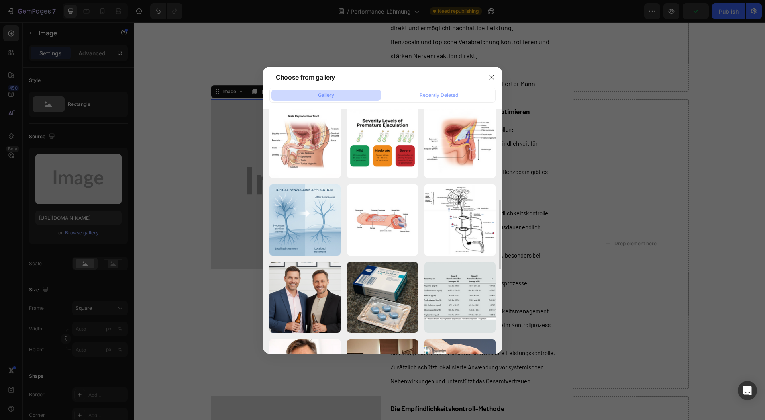
type input "[URL][DOMAIN_NAME]"
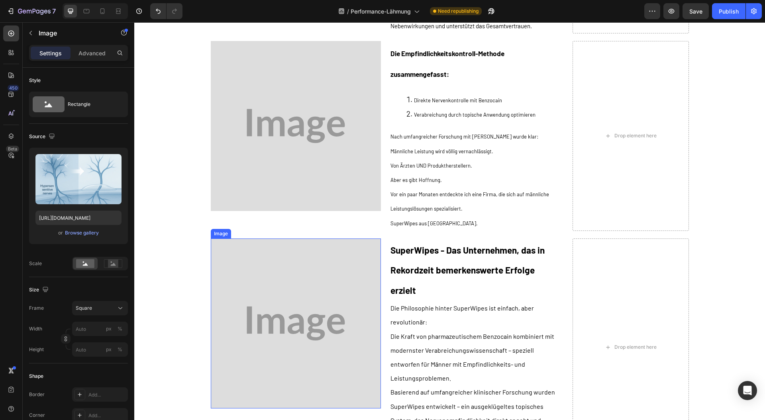
scroll to position [7155, 0]
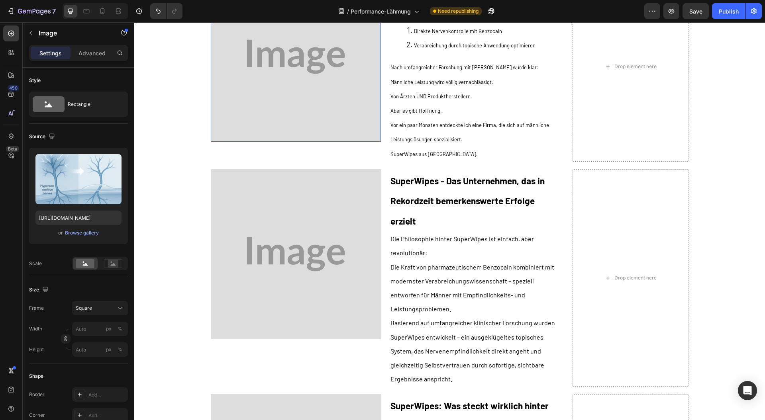
click at [245, 126] on img at bounding box center [296, 57] width 170 height 170
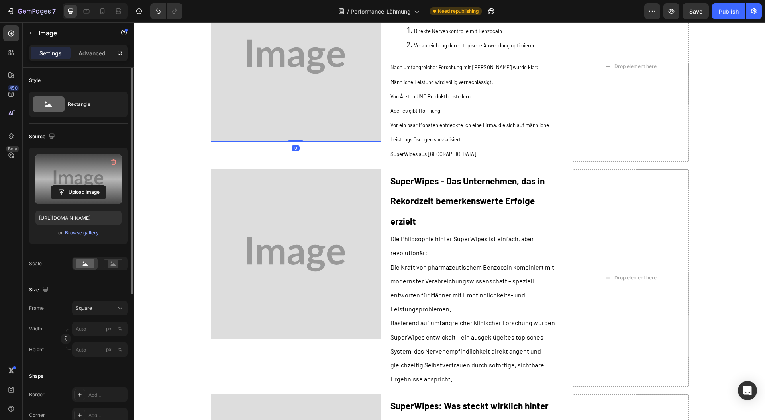
click at [81, 203] on label at bounding box center [78, 179] width 86 height 50
click at [81, 199] on input "file" at bounding box center [78, 193] width 55 height 14
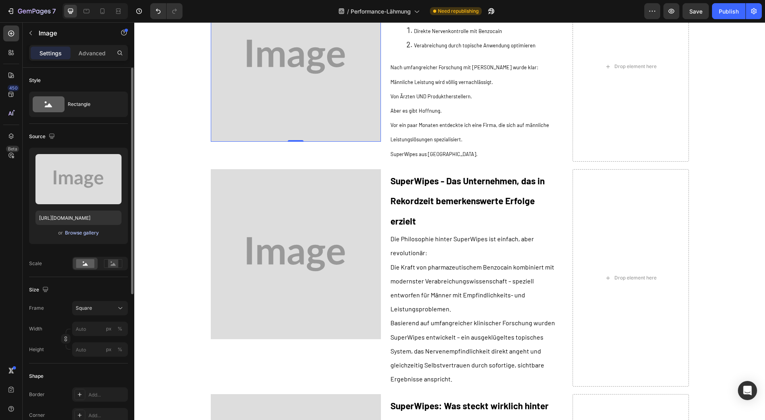
click at [92, 229] on div "Browse gallery" at bounding box center [82, 232] width 34 height 7
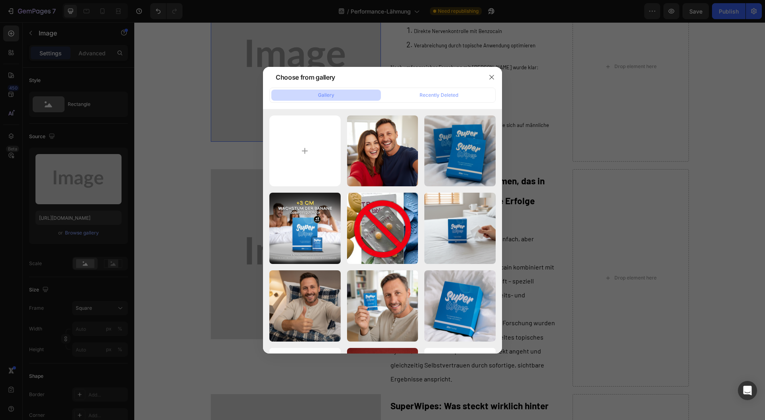
scroll to position [212, 0]
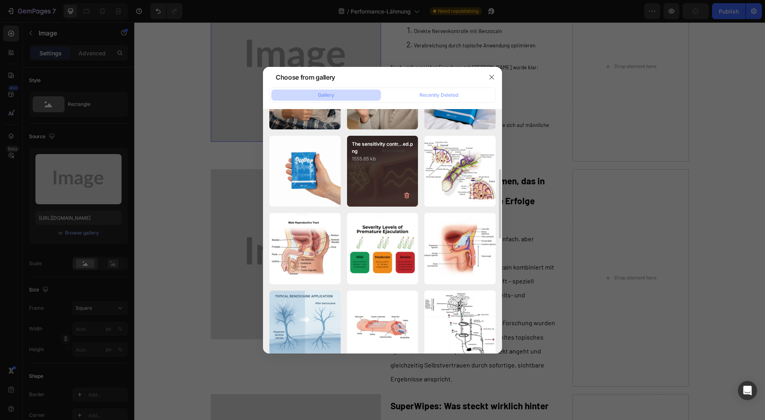
click at [360, 188] on div "The sensitivity contr...ed.png 1555.65 kb" at bounding box center [382, 171] width 71 height 71
type input "[URL][DOMAIN_NAME]"
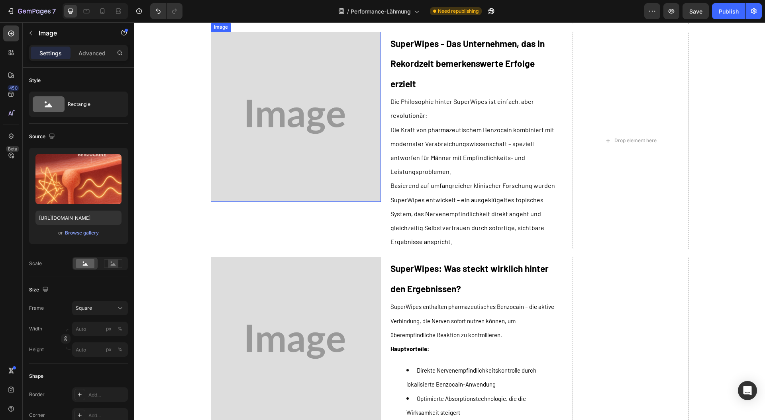
scroll to position [7314, 0]
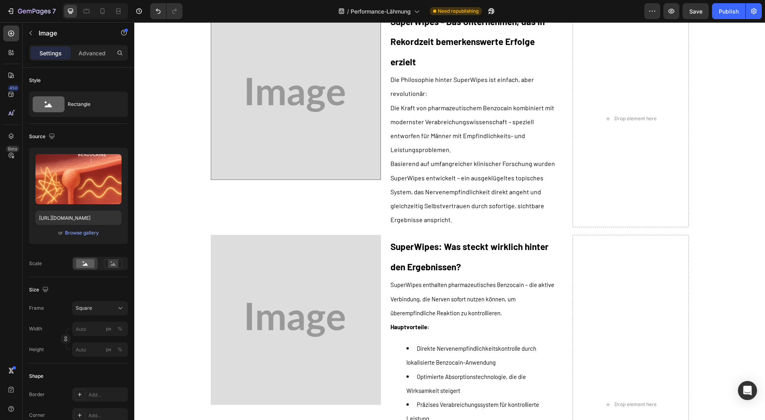
click at [231, 159] on img at bounding box center [296, 95] width 170 height 170
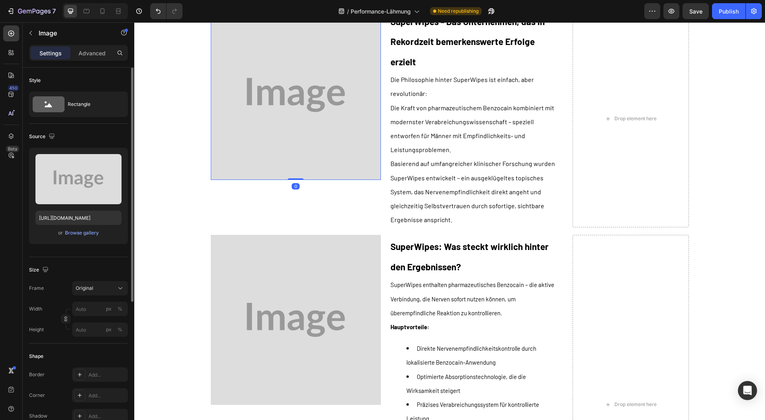
click at [75, 240] on div "Upload Image [URL][DOMAIN_NAME] or Browse gallery" at bounding box center [78, 196] width 99 height 96
click at [81, 231] on div "Browse gallery" at bounding box center [82, 232] width 34 height 7
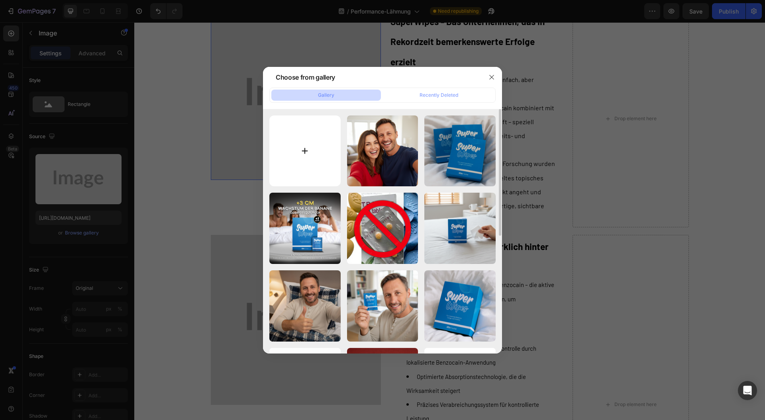
scroll to position [159, 0]
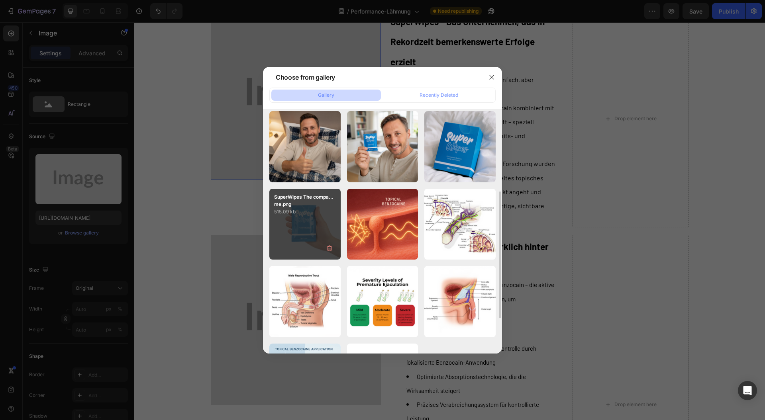
click at [294, 239] on div "SuperWipes The compa...me.png 515.09 kb" at bounding box center [304, 224] width 71 height 71
type input "[URL][DOMAIN_NAME]"
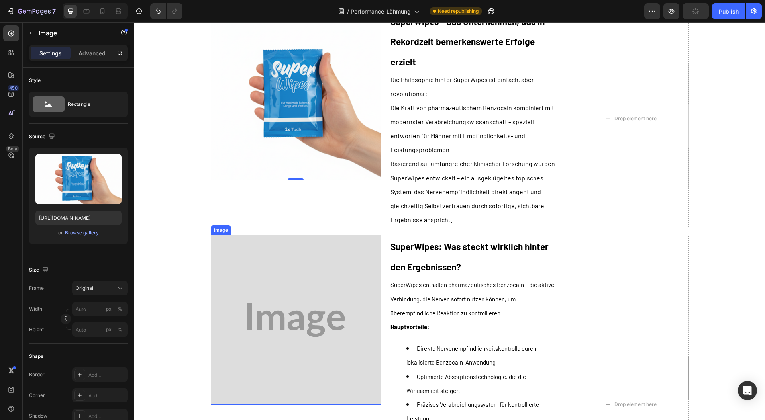
scroll to position [7473, 0]
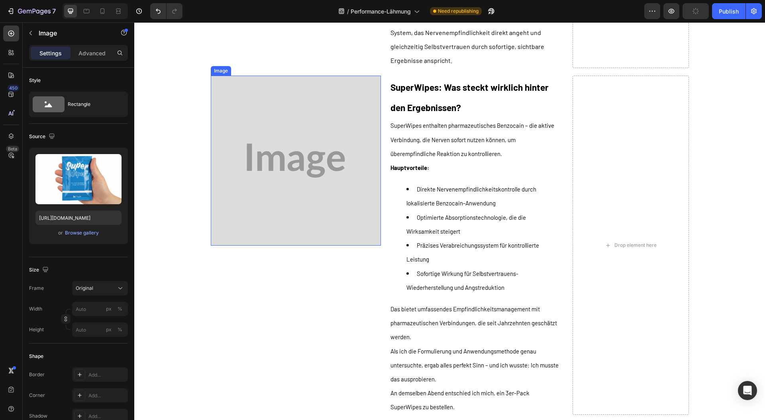
click at [268, 238] on img at bounding box center [296, 161] width 170 height 170
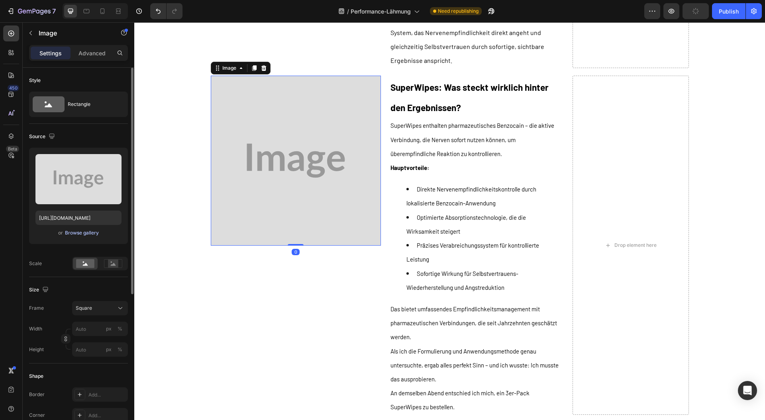
click at [73, 231] on div "Browse gallery" at bounding box center [82, 232] width 34 height 7
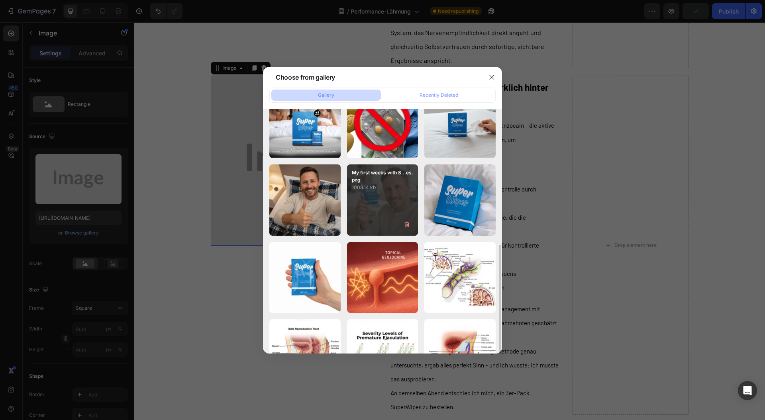
scroll to position [159, 0]
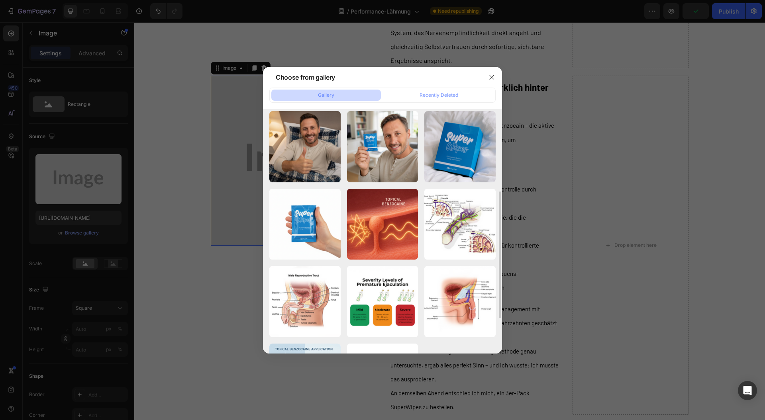
click at [393, 186] on div "The transformation co...es.png 1063.09 kb My recommendation Get...ly.png 765.29…" at bounding box center [382, 185] width 226 height 459
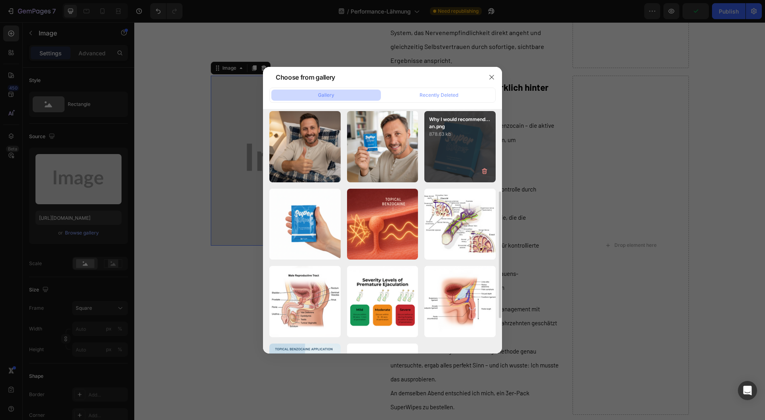
click at [445, 161] on div "Why I would recommend...an.png 878.63 kb" at bounding box center [459, 146] width 71 height 71
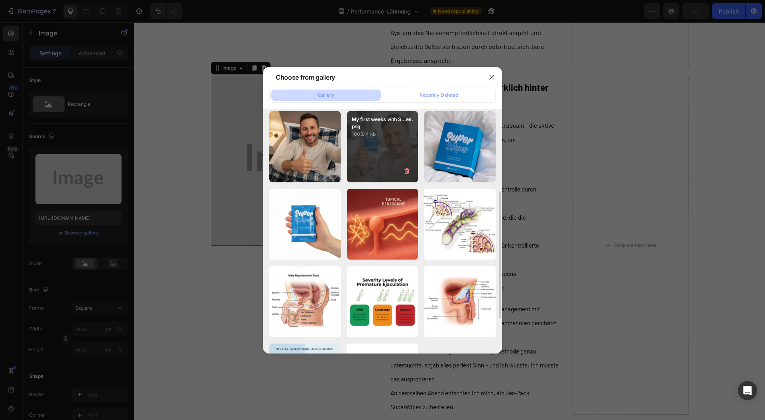
type input "[URL][DOMAIN_NAME]"
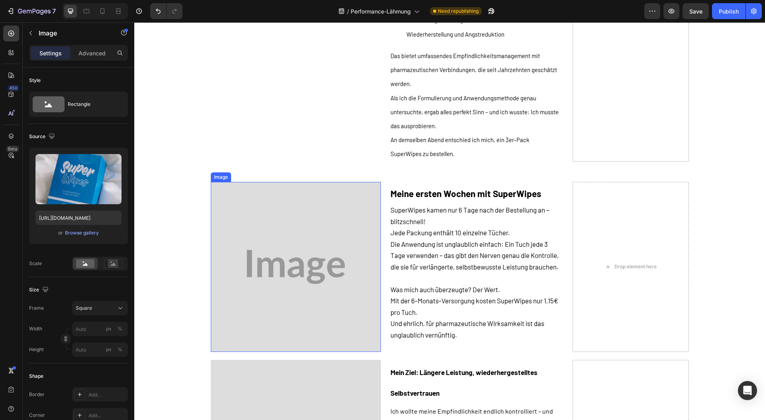
scroll to position [7845, 0]
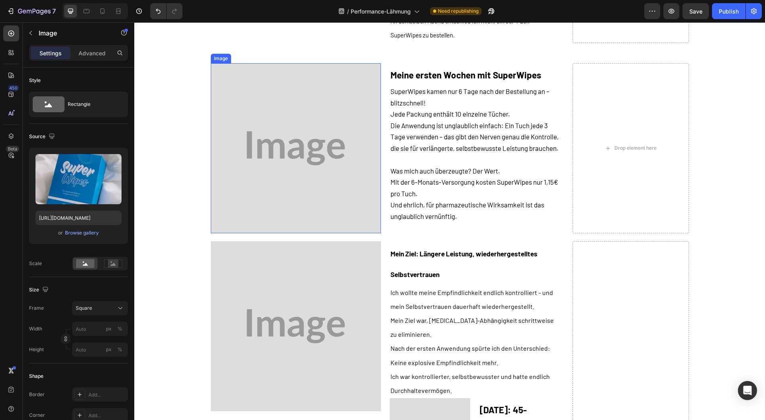
click at [277, 233] on img at bounding box center [296, 148] width 170 height 170
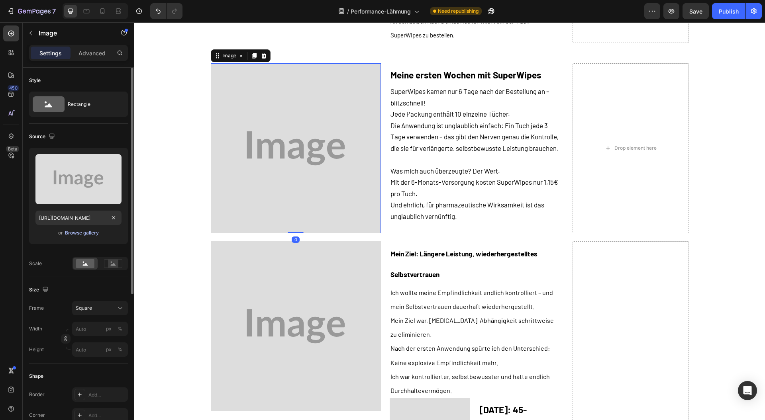
click at [73, 229] on div "or Browse gallery" at bounding box center [78, 233] width 86 height 10
click at [73, 229] on div "Browse gallery" at bounding box center [82, 232] width 34 height 7
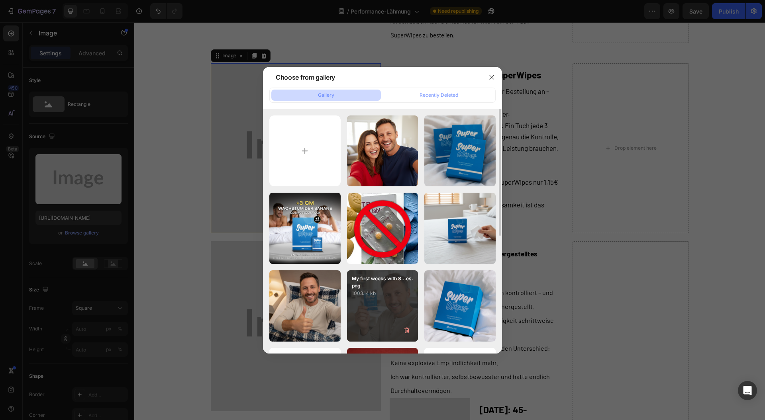
click at [391, 328] on div "My first weeks with S...es.png 1003.14 kb" at bounding box center [382, 305] width 71 height 71
type input "[URL][DOMAIN_NAME]"
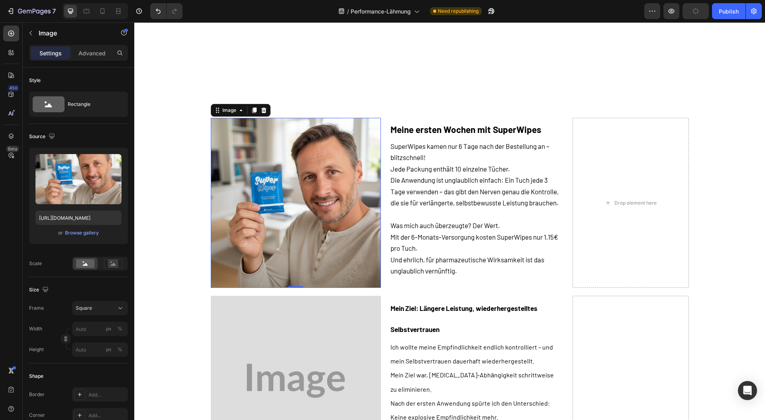
scroll to position [8058, 0]
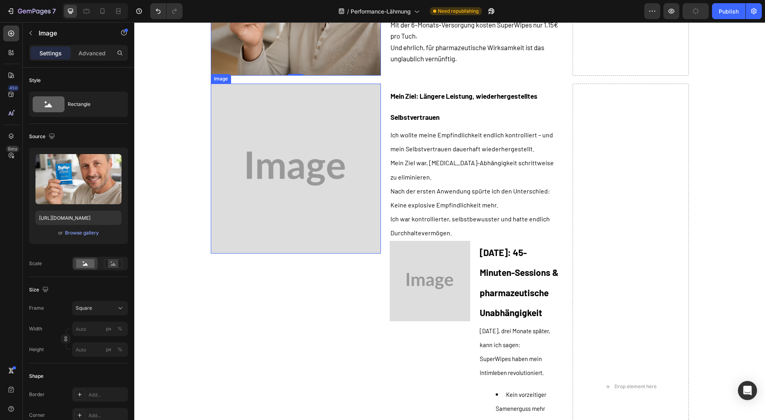
click at [262, 209] on img at bounding box center [296, 169] width 170 height 170
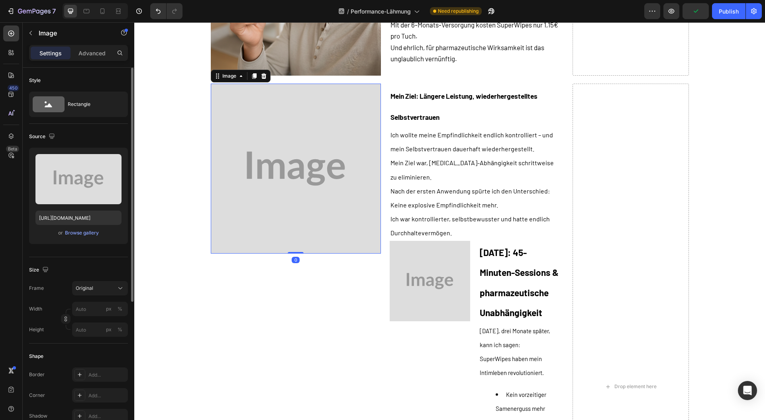
click at [75, 239] on div "Upload Image [URL][DOMAIN_NAME] or Browse gallery" at bounding box center [78, 196] width 99 height 96
click at [80, 235] on div "Browse gallery" at bounding box center [82, 232] width 34 height 7
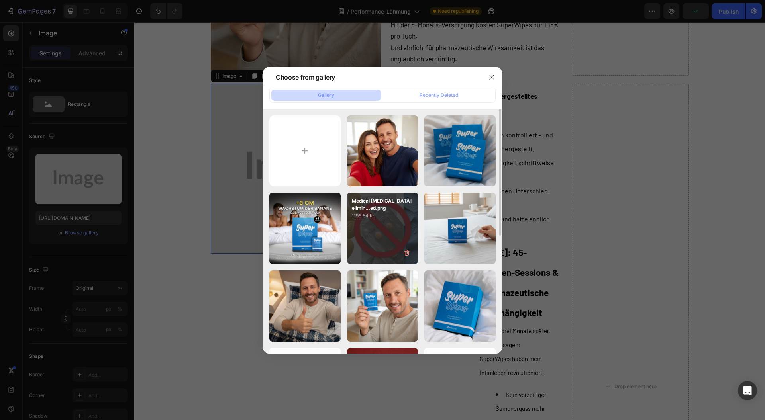
scroll to position [106, 0]
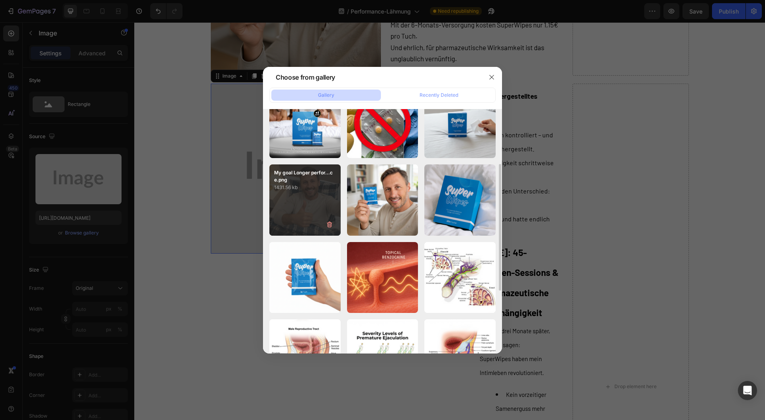
click at [303, 206] on div "My goal Longer perfor...ce.png 1431.56 kb" at bounding box center [304, 199] width 71 height 71
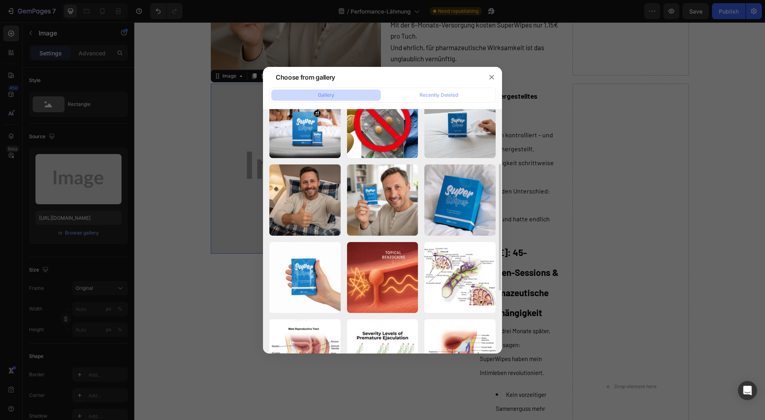
type input "[URL][DOMAIN_NAME]"
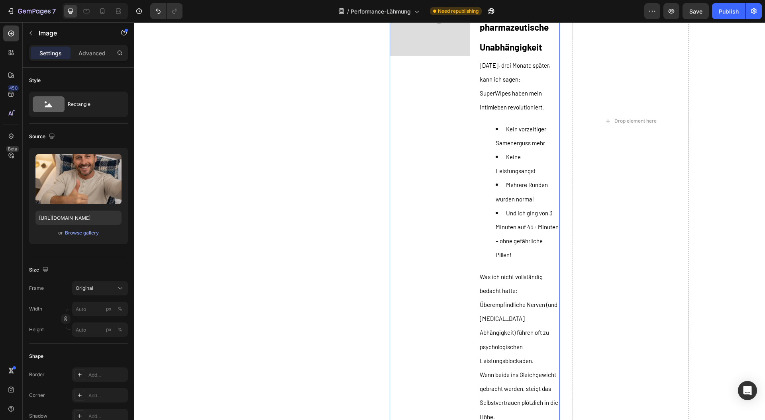
scroll to position [8217, 0]
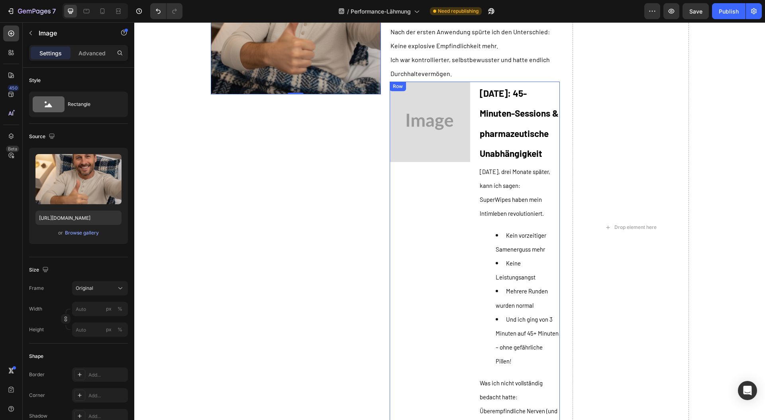
click at [429, 276] on div "Image" at bounding box center [429, 306] width 81 height 449
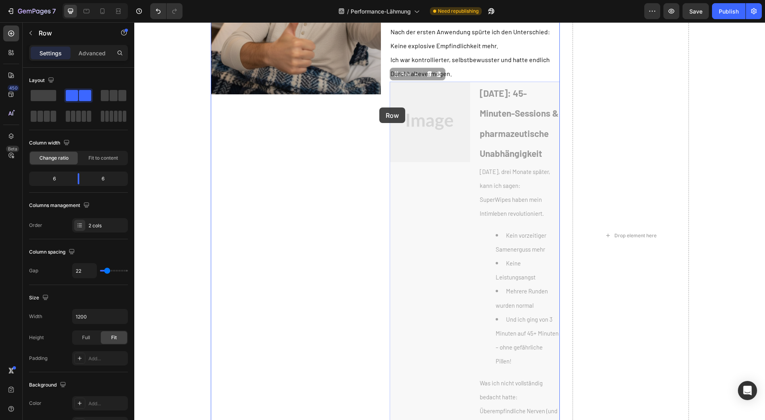
drag, startPoint x: 412, startPoint y: 80, endPoint x: 380, endPoint y: 108, distance: 42.4
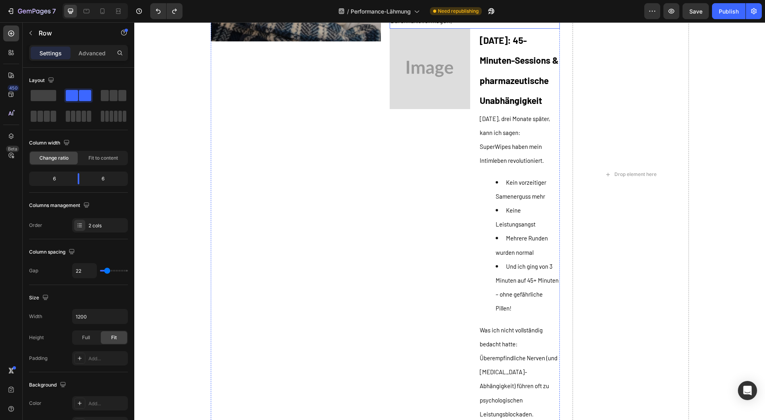
scroll to position [8111, 0]
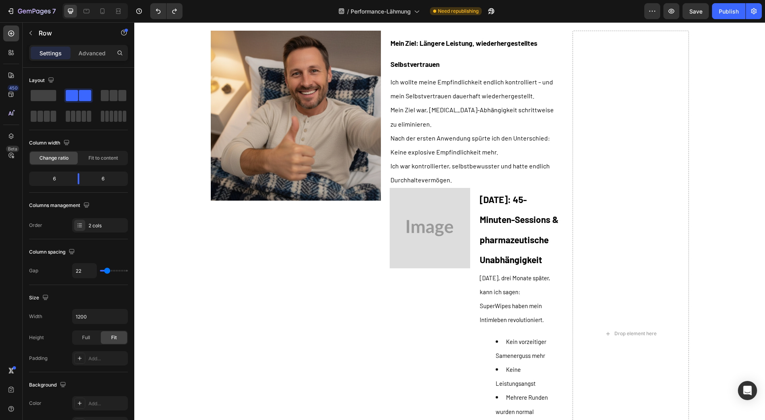
click at [474, 204] on div "Image [DATE]: 45-Minuten-Sessions & pharmazeutische Unabhängigkeit Heading [DAT…" at bounding box center [474, 412] width 170 height 449
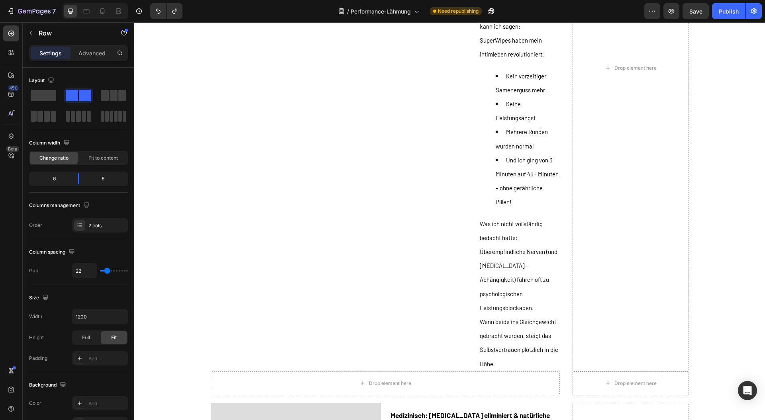
scroll to position [8217, 0]
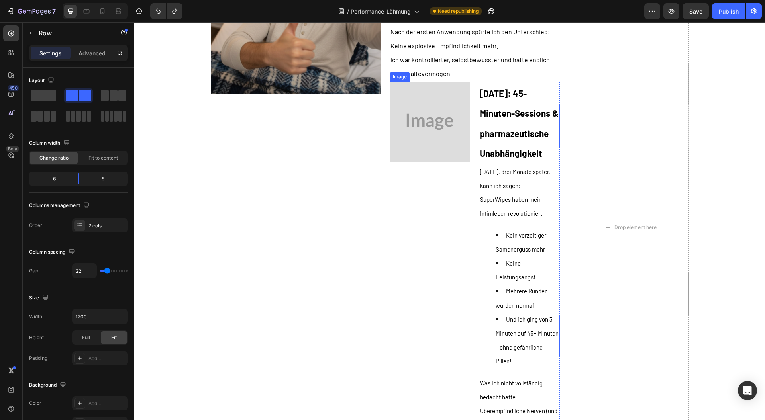
click at [464, 138] on img at bounding box center [429, 122] width 81 height 81
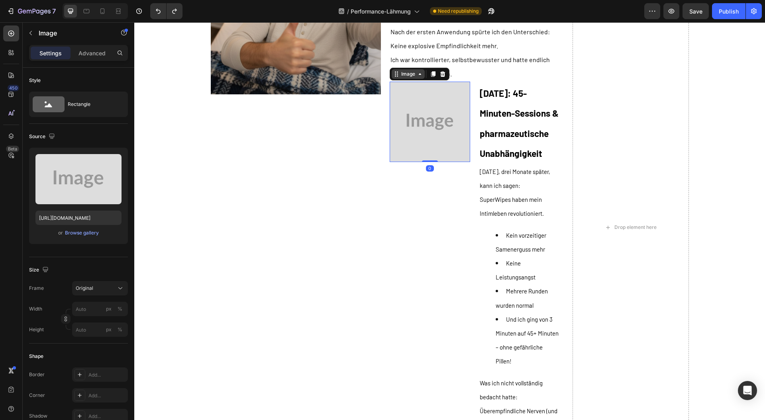
click at [404, 78] on div "Image" at bounding box center [407, 73] width 17 height 7
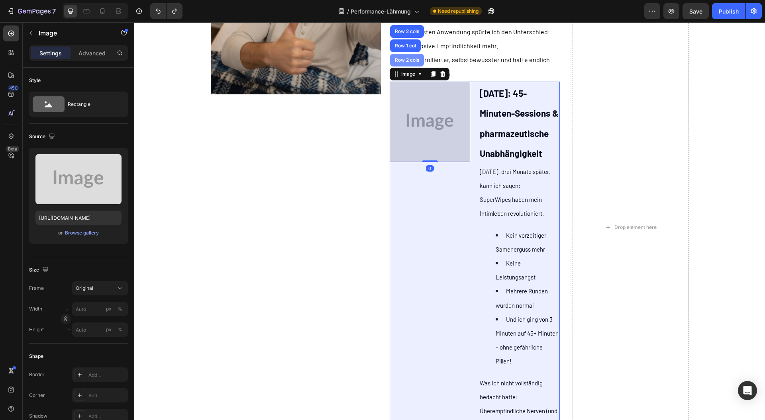
click at [400, 63] on div "Row 2 cols" at bounding box center [406, 60] width 27 height 5
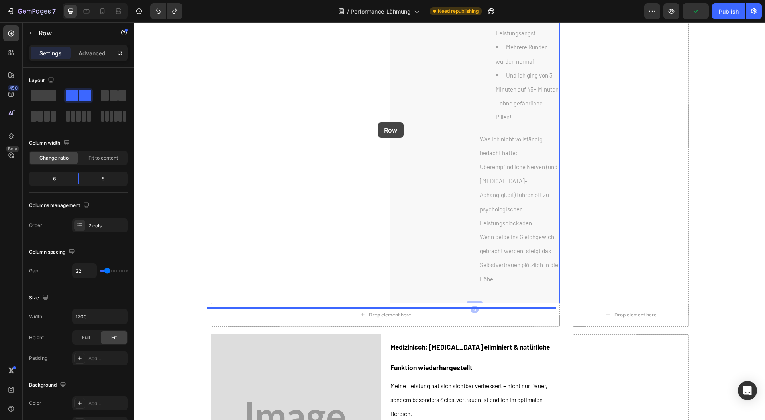
scroll to position [8589, 0]
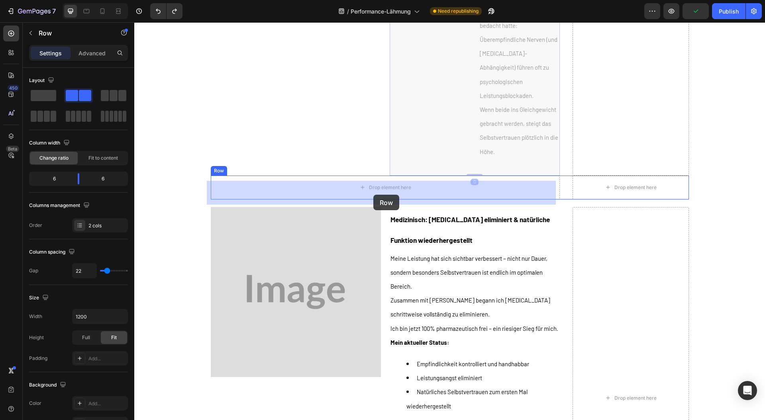
drag, startPoint x: 402, startPoint y: 77, endPoint x: 373, endPoint y: 195, distance: 121.0
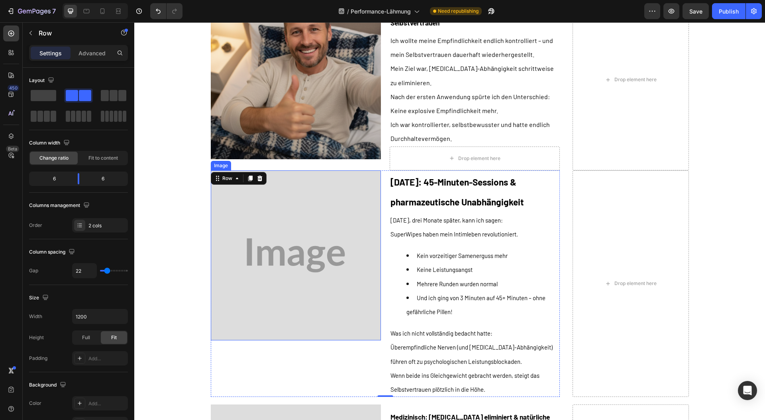
scroll to position [8164, 0]
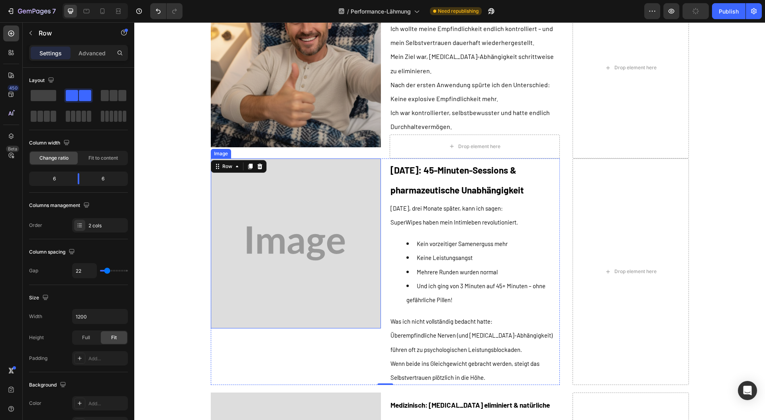
click at [260, 218] on img at bounding box center [296, 244] width 170 height 170
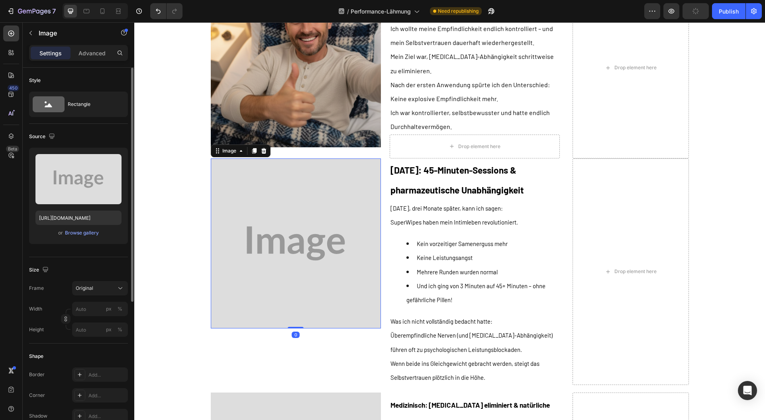
click at [63, 237] on div "or Browse gallery" at bounding box center [78, 233] width 86 height 10
click at [80, 232] on div "Browse gallery" at bounding box center [82, 232] width 34 height 7
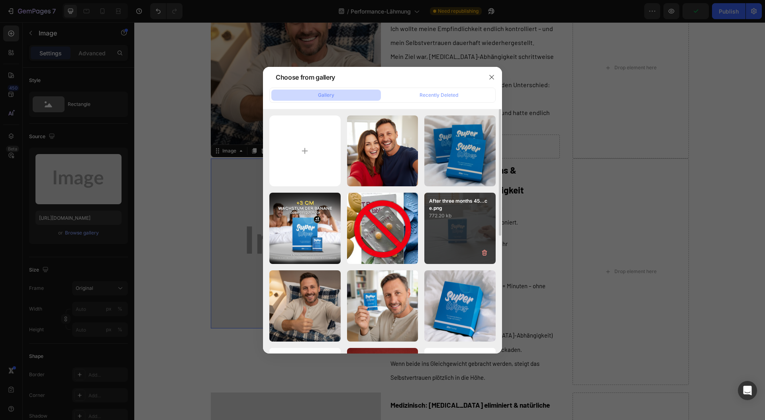
click at [442, 234] on div "After three months 45...ce.png 772.20 kb" at bounding box center [459, 228] width 71 height 71
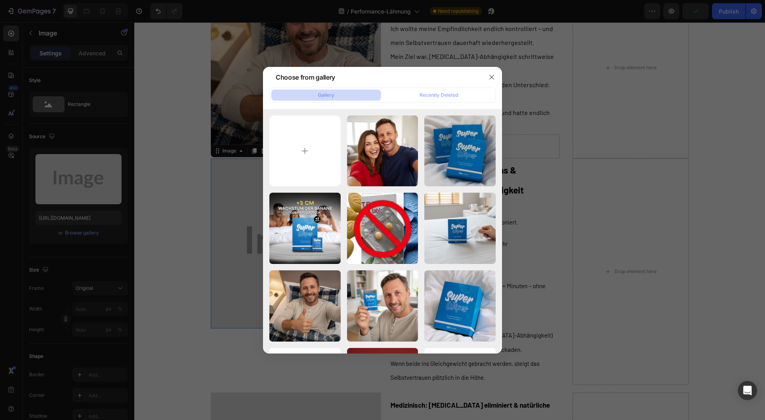
type input "[URL][DOMAIN_NAME]"
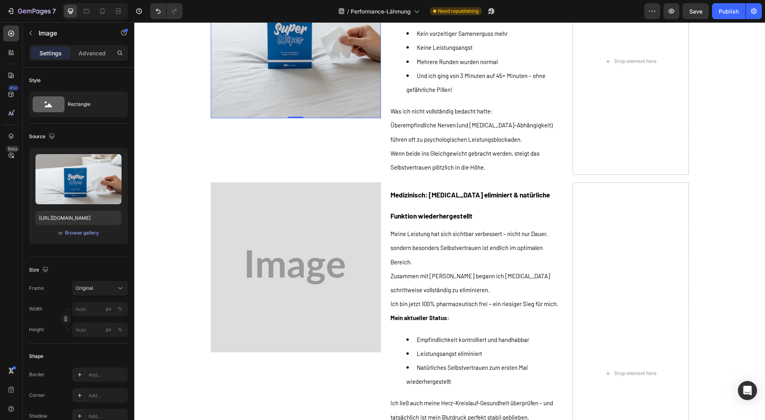
scroll to position [8376, 0]
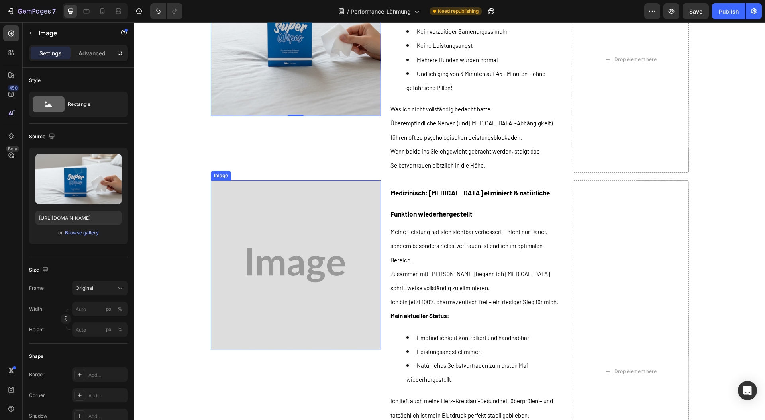
click at [275, 242] on img at bounding box center [296, 265] width 170 height 170
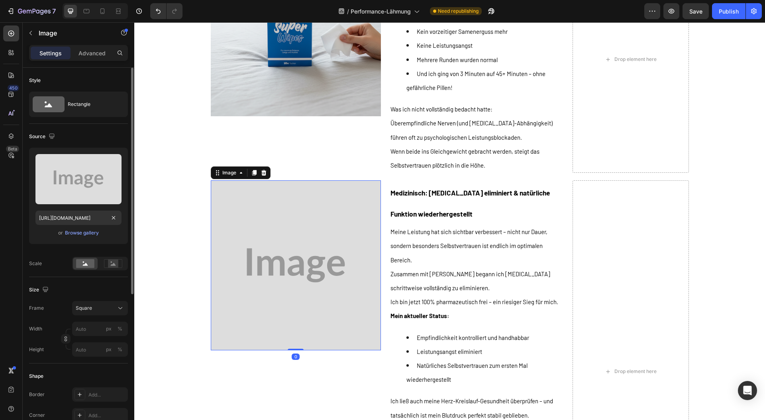
click at [84, 226] on div "Upload Image [URL][DOMAIN_NAME] or Browse gallery" at bounding box center [78, 196] width 99 height 96
click at [84, 228] on div "or Browse gallery" at bounding box center [78, 233] width 86 height 10
click at [85, 230] on div "Browse gallery" at bounding box center [82, 232] width 34 height 7
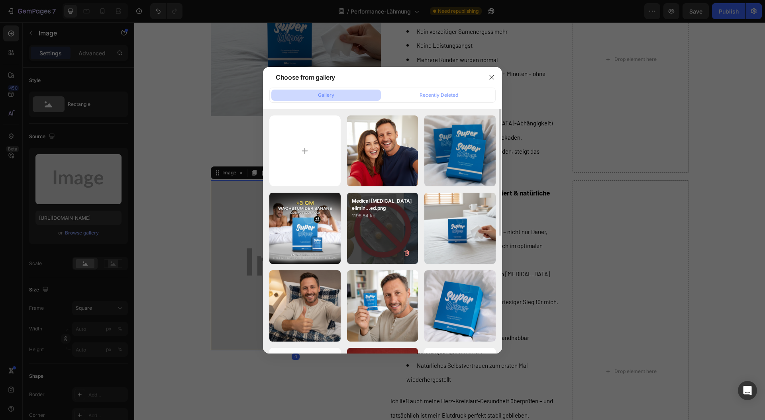
click at [375, 233] on div "Medical [MEDICAL_DATA] elimin...ed.png 1196.84 kb" at bounding box center [382, 228] width 71 height 71
type input "[URL][DOMAIN_NAME]"
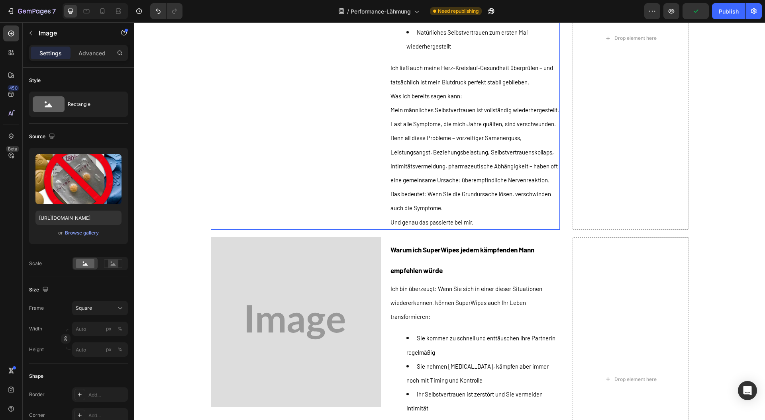
scroll to position [8748, 0]
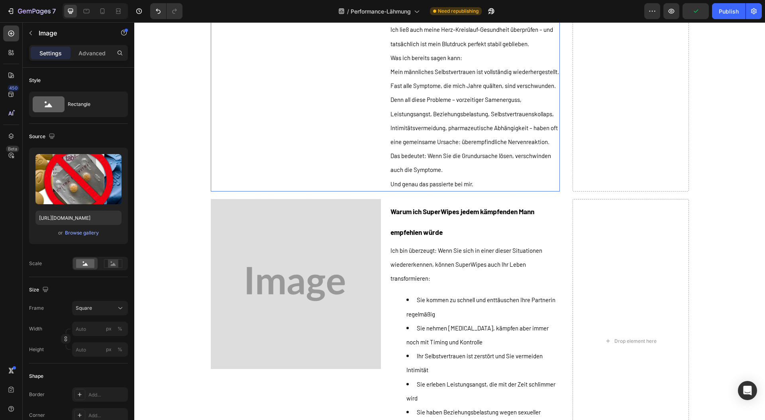
click at [313, 298] on img at bounding box center [296, 284] width 170 height 170
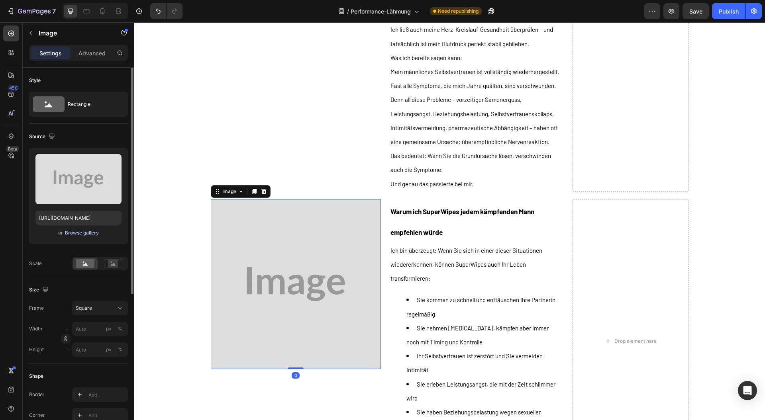
click at [70, 229] on div "Browse gallery" at bounding box center [82, 232] width 34 height 7
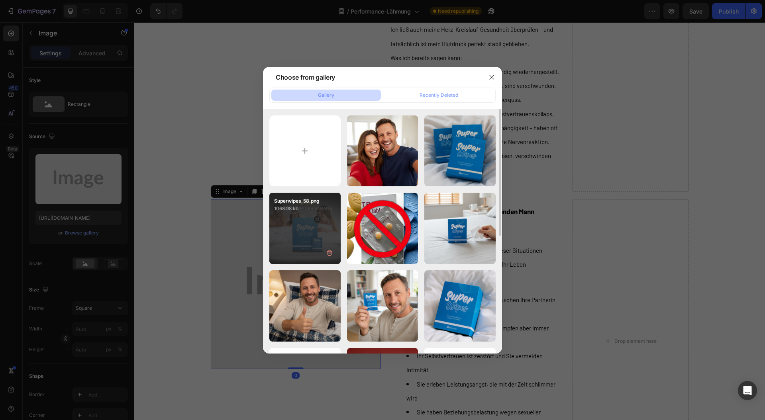
click at [284, 236] on div "Superwipes_58.png 1068.98 kb" at bounding box center [304, 228] width 71 height 71
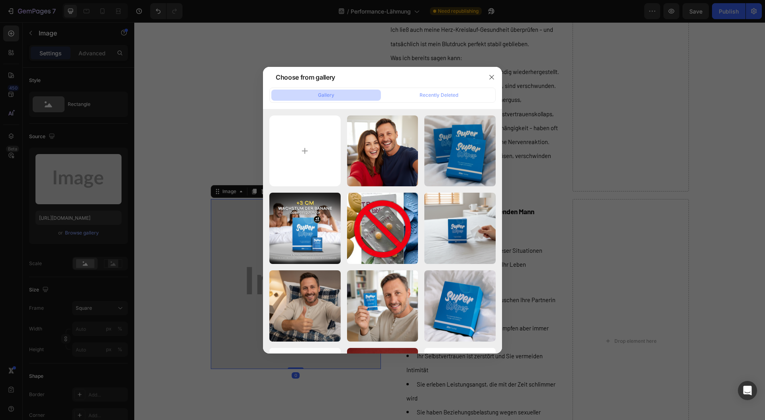
type input "[URL][DOMAIN_NAME]"
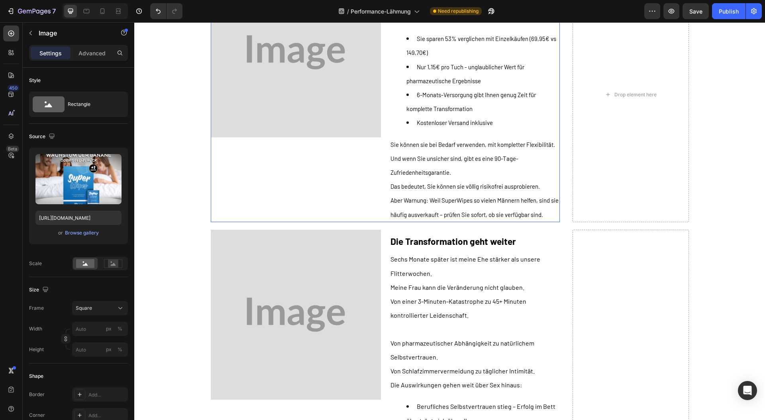
scroll to position [9279, 0]
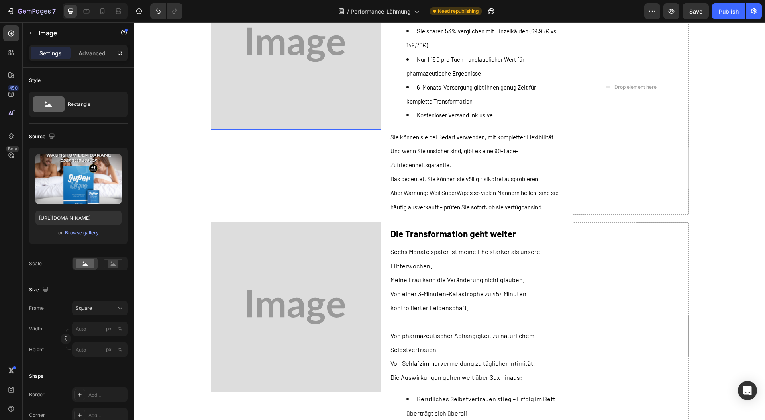
click at [286, 102] on img at bounding box center [296, 45] width 170 height 170
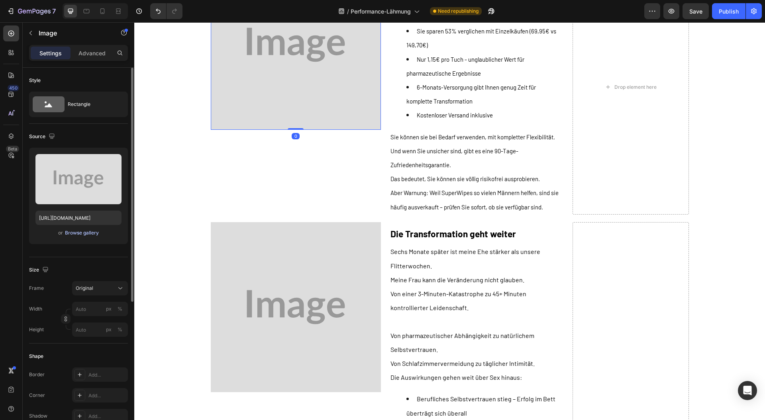
click at [90, 234] on div "Browse gallery" at bounding box center [82, 232] width 34 height 7
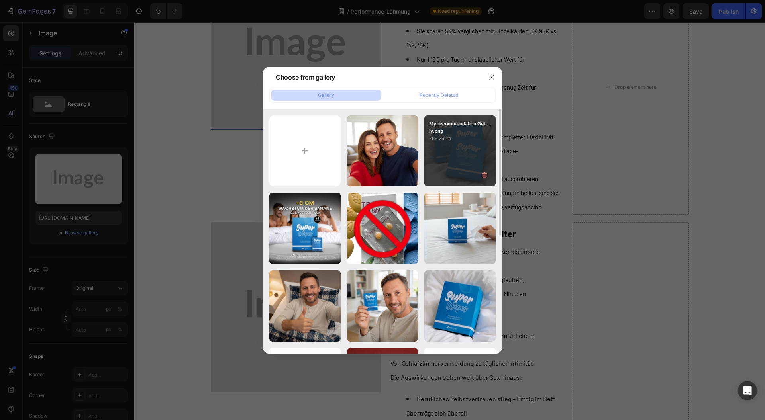
click at [439, 154] on div "My recommendation Get...ly.png 765.29 kb" at bounding box center [459, 150] width 71 height 71
type input "[URL][DOMAIN_NAME]"
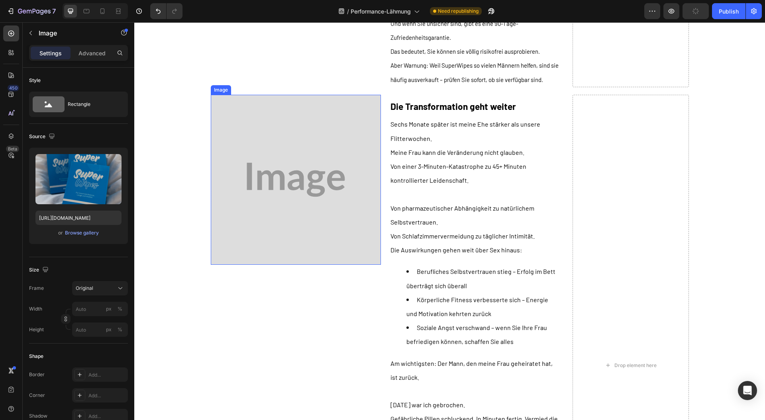
scroll to position [9438, 0]
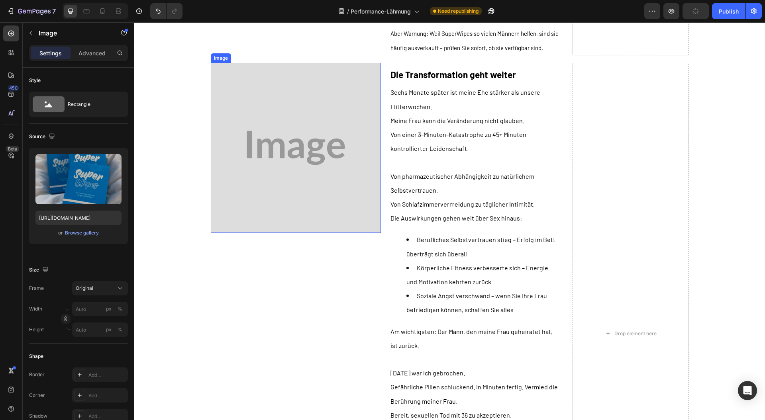
click at [283, 233] on img at bounding box center [296, 148] width 170 height 170
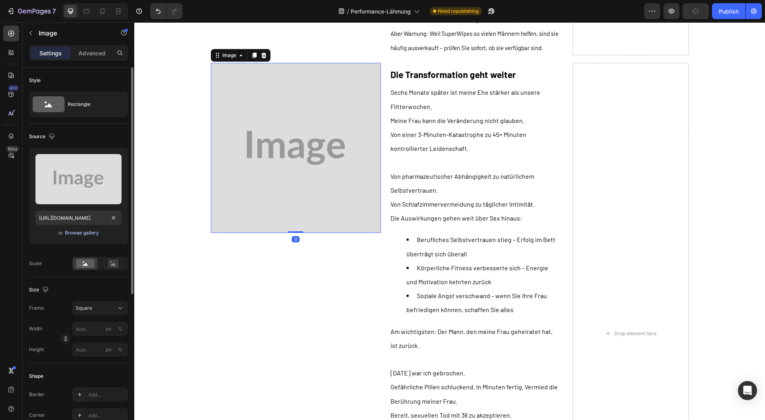
click at [86, 230] on div "Browse gallery" at bounding box center [82, 232] width 34 height 7
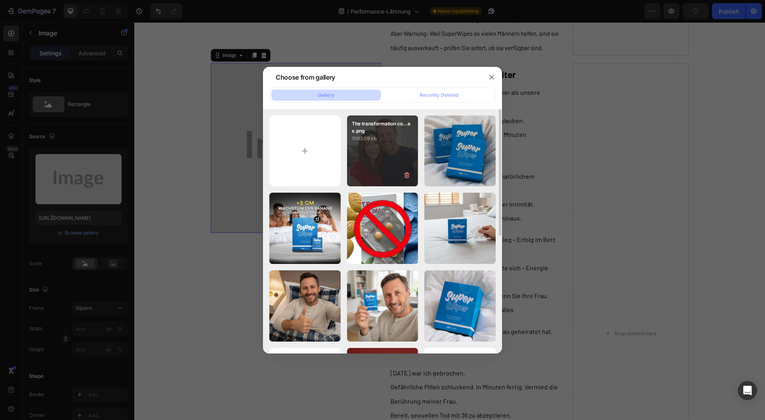
click at [392, 145] on div "The transformation co...es.png 1063.09 kb" at bounding box center [382, 150] width 71 height 71
type input "[URL][DOMAIN_NAME]"
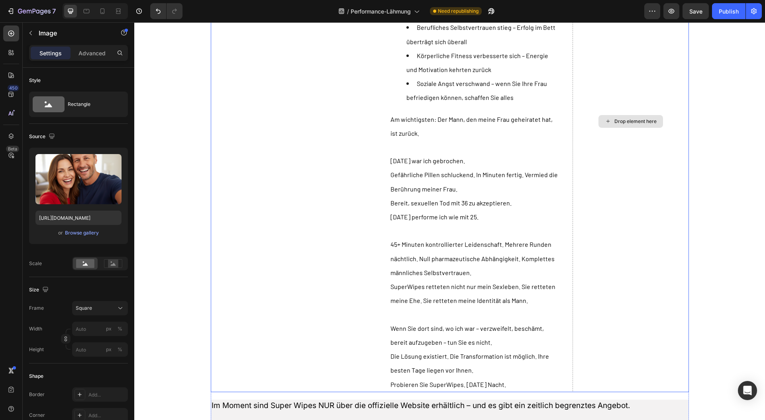
scroll to position [9810, 0]
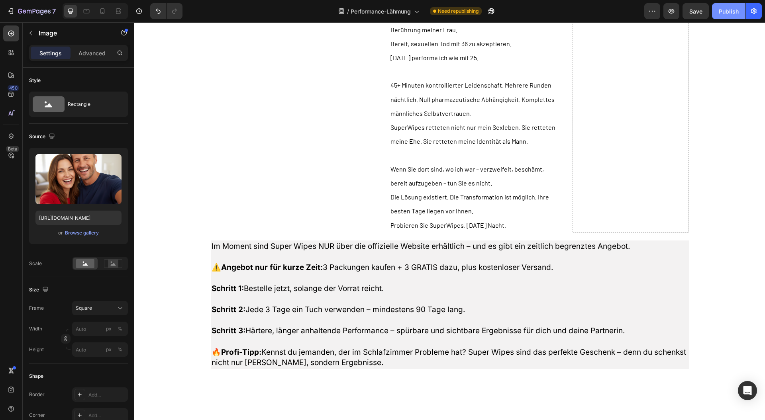
click at [734, 11] on div "Publish" at bounding box center [728, 11] width 20 height 8
